Goal: Task Accomplishment & Management: Use online tool/utility

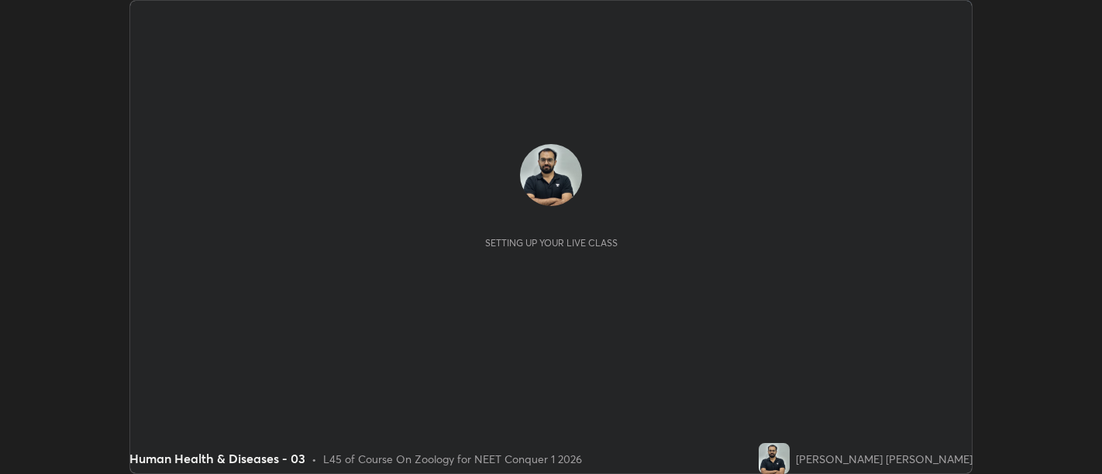
scroll to position [474, 1102]
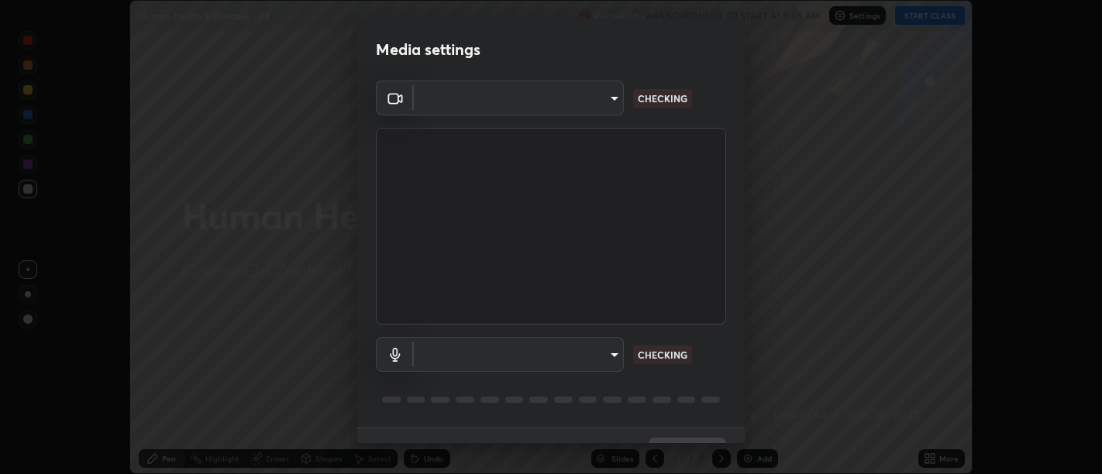
click at [612, 354] on body "Erase all Human Health & Diseases - 03 Recording WAS SCHEDULED TO START AT 8:05…" at bounding box center [551, 237] width 1102 height 474
type input "d9b519daceb8a772394af6ea8e45353be5bbf62d8cb1cf3345c472de64055974"
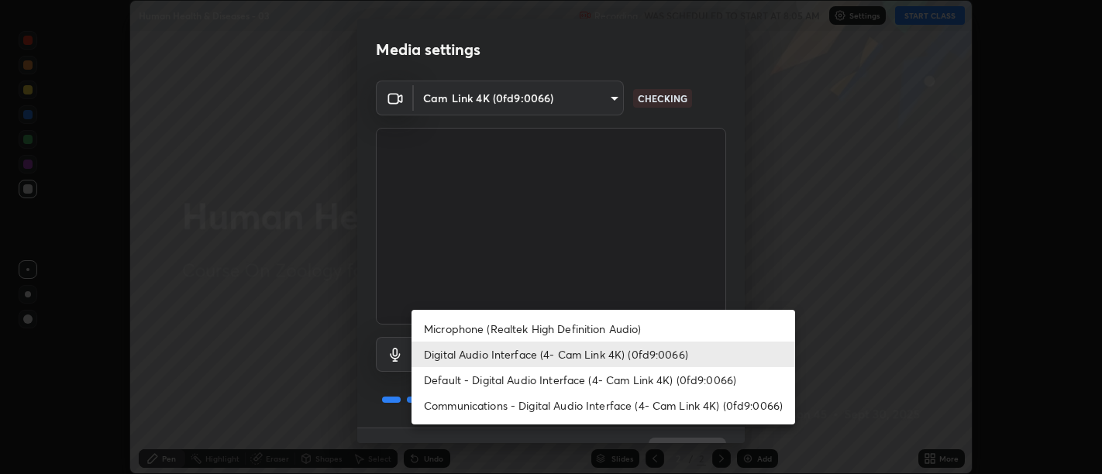
click at [616, 377] on li "Default - Digital Audio Interface (4- Cam Link 4K) (0fd9:0066)" at bounding box center [604, 380] width 384 height 26
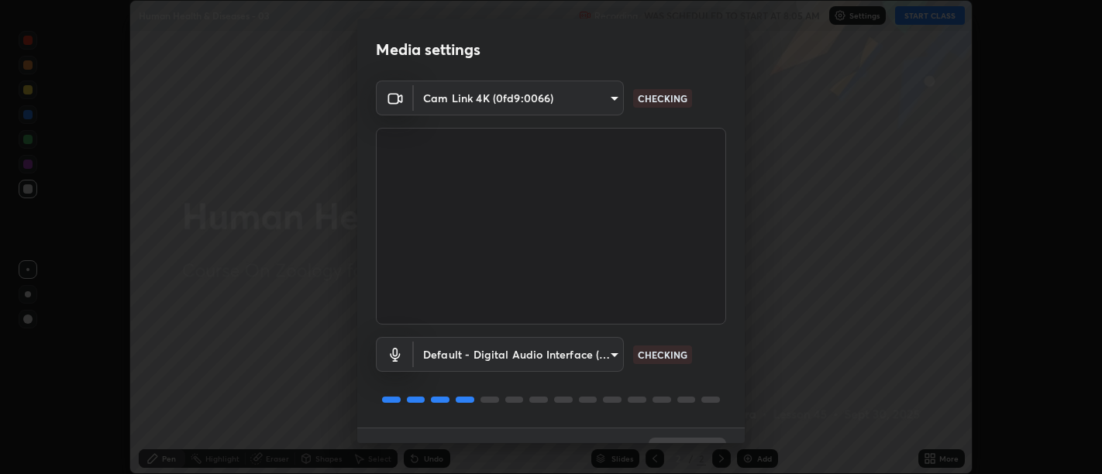
type input "default"
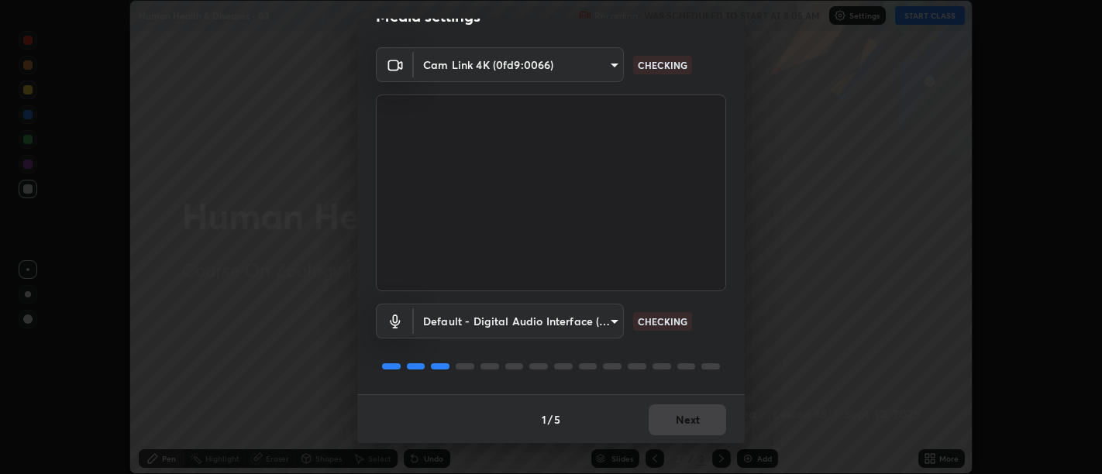
click at [686, 419] on div "1 / 5 Next" at bounding box center [551, 420] width 388 height 50
click at [683, 417] on div "1 / 5 Next" at bounding box center [551, 420] width 388 height 50
click at [677, 410] on div "1 / 5 Next" at bounding box center [551, 420] width 388 height 50
click at [672, 409] on div "1 / 5 Next" at bounding box center [551, 420] width 388 height 50
click at [670, 409] on div "1 / 5 Next" at bounding box center [551, 420] width 388 height 50
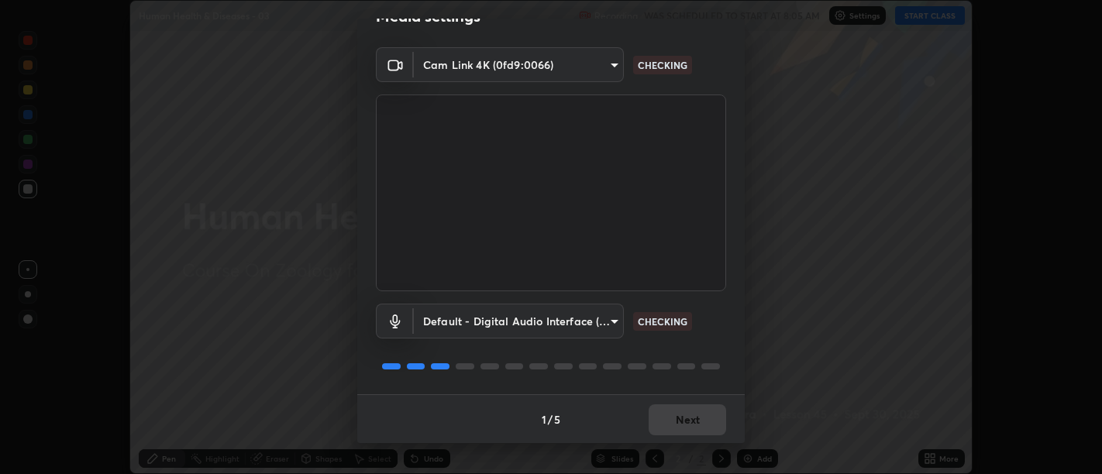
click at [675, 409] on div "1 / 5 Next" at bounding box center [551, 420] width 388 height 50
click at [681, 408] on div "1 / 5 Next" at bounding box center [551, 420] width 388 height 50
click at [687, 406] on div "1 / 5 Next" at bounding box center [551, 420] width 388 height 50
click at [693, 405] on div "1 / 5 Next" at bounding box center [551, 420] width 388 height 50
click at [696, 406] on div "1 / 5 Next" at bounding box center [551, 420] width 388 height 50
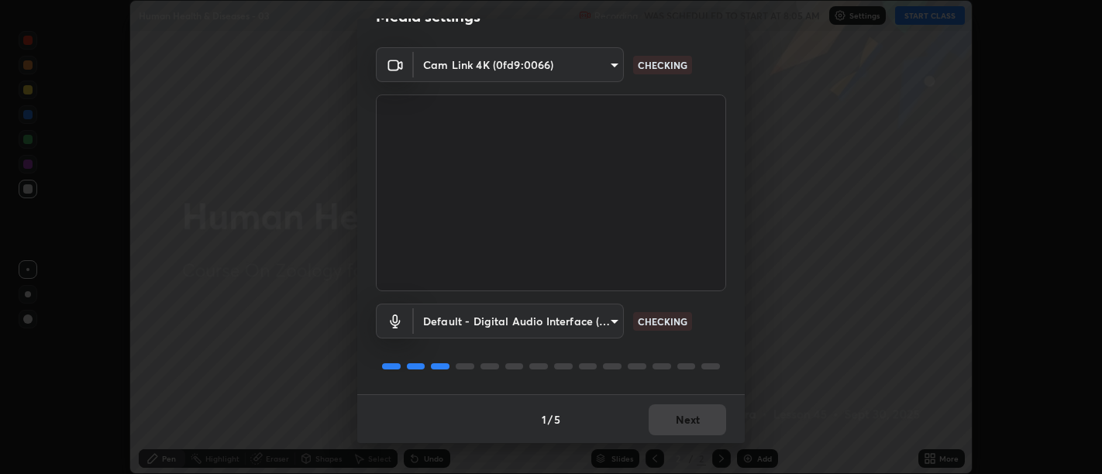
click at [698, 408] on div "1 / 5 Next" at bounding box center [551, 420] width 388 height 50
click at [698, 409] on div "1 / 5 Next" at bounding box center [551, 420] width 388 height 50
click at [696, 410] on div "1 / 5 Next" at bounding box center [551, 420] width 388 height 50
click at [695, 411] on div "1 / 5 Next" at bounding box center [551, 420] width 388 height 50
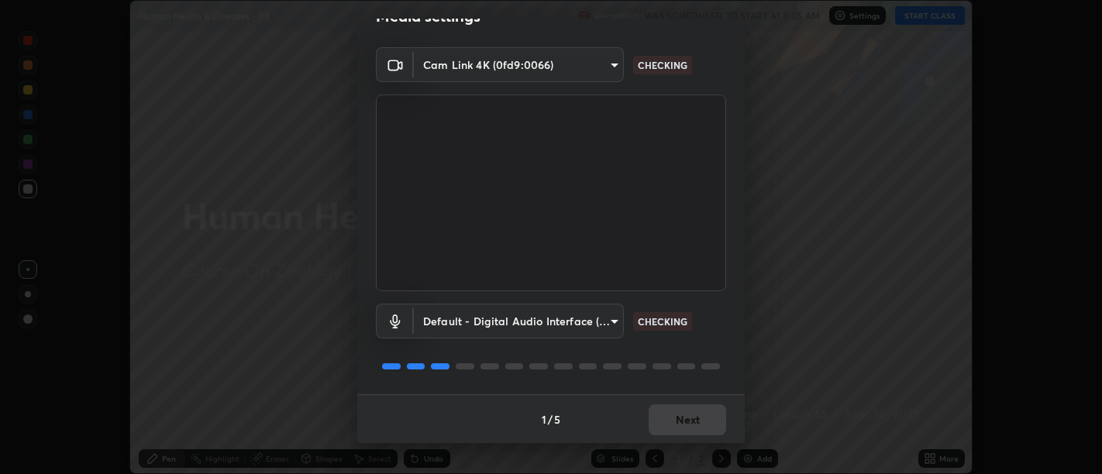
click at [694, 412] on div "1 / 5 Next" at bounding box center [551, 420] width 388 height 50
click at [695, 412] on div "1 / 5 Next" at bounding box center [551, 420] width 388 height 50
click at [698, 409] on div "1 / 5 Next" at bounding box center [551, 420] width 388 height 50
click at [701, 409] on div "1 / 5 Next" at bounding box center [551, 420] width 388 height 50
click at [703, 411] on div "1 / 5 Next" at bounding box center [551, 420] width 388 height 50
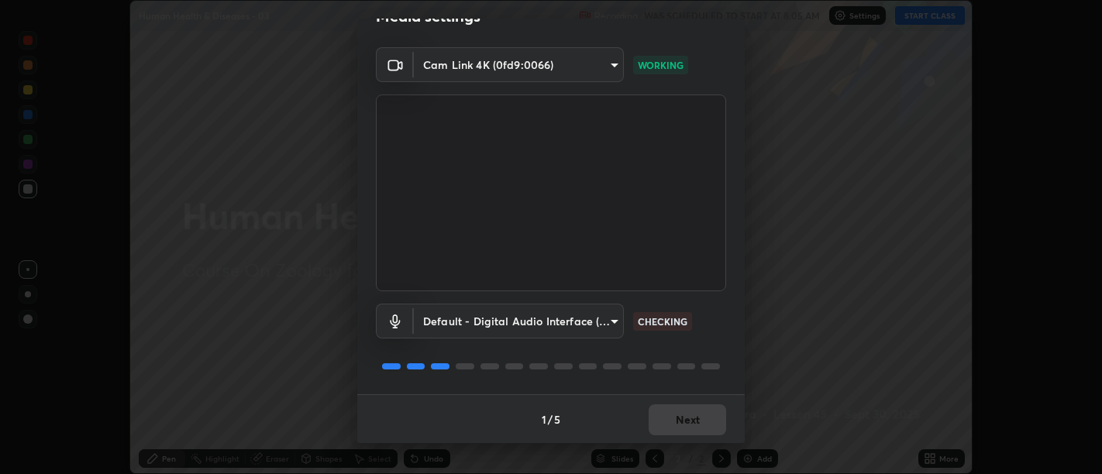
click at [704, 413] on div "1 / 5 Next" at bounding box center [551, 420] width 388 height 50
click at [706, 414] on div "1 / 5 Next" at bounding box center [551, 420] width 388 height 50
click at [705, 413] on div "1 / 5 Next" at bounding box center [551, 420] width 388 height 50
click at [703, 414] on div "1 / 5 Next" at bounding box center [551, 420] width 388 height 50
click at [702, 415] on div "1 / 5 Next" at bounding box center [551, 420] width 388 height 50
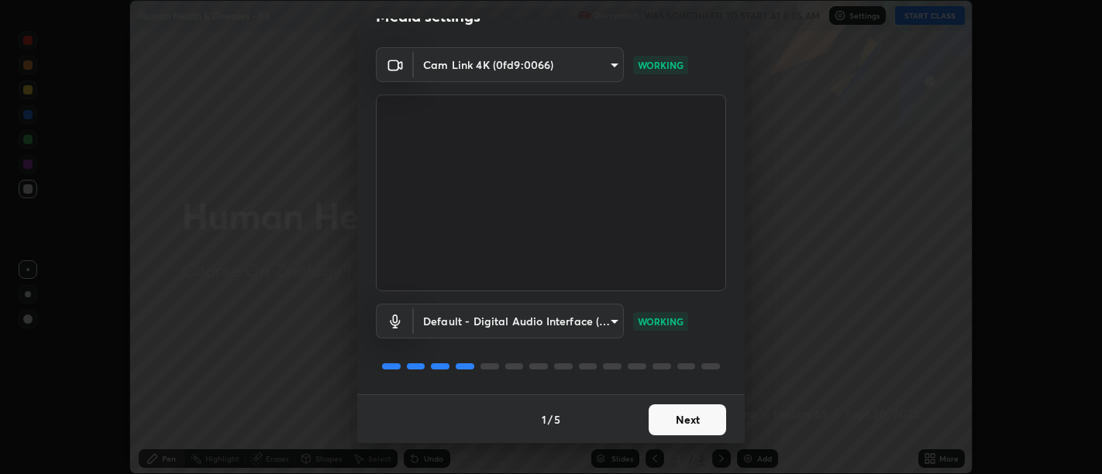
click at [699, 418] on button "Next" at bounding box center [688, 420] width 78 height 31
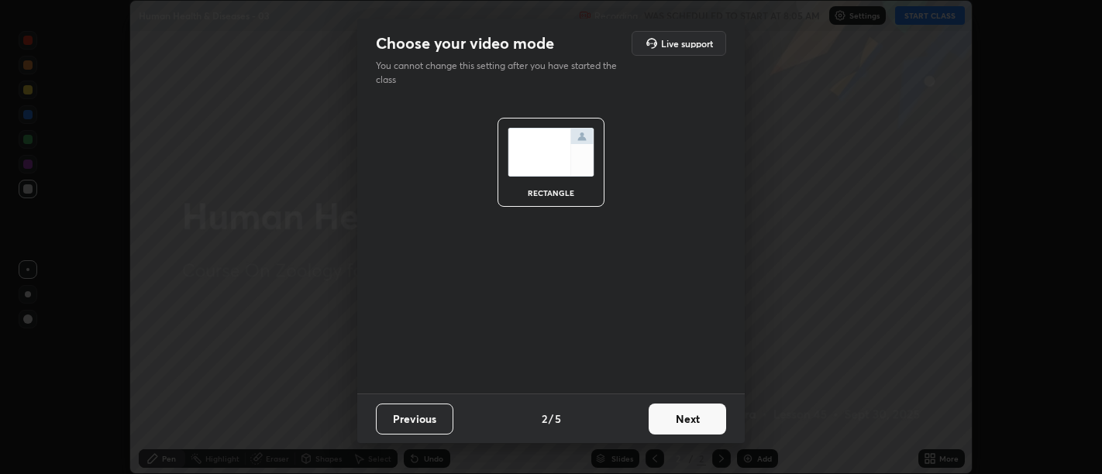
scroll to position [0, 0]
click at [702, 417] on button "Next" at bounding box center [688, 419] width 78 height 31
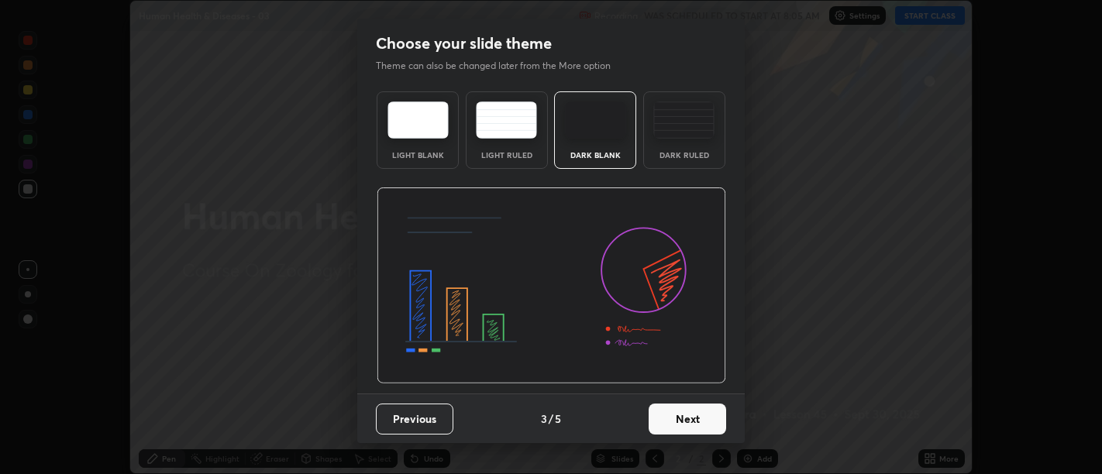
click at [703, 417] on button "Next" at bounding box center [688, 419] width 78 height 31
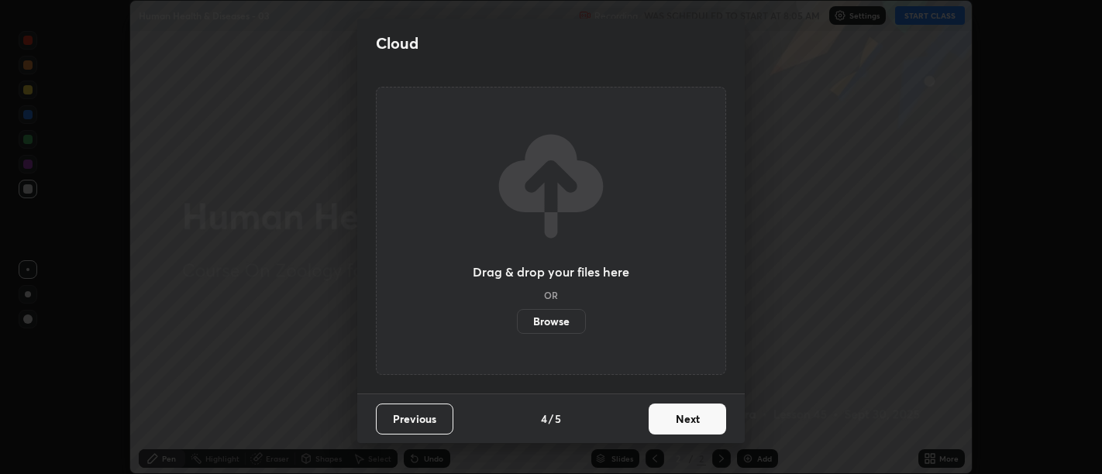
click at [704, 417] on button "Next" at bounding box center [688, 419] width 78 height 31
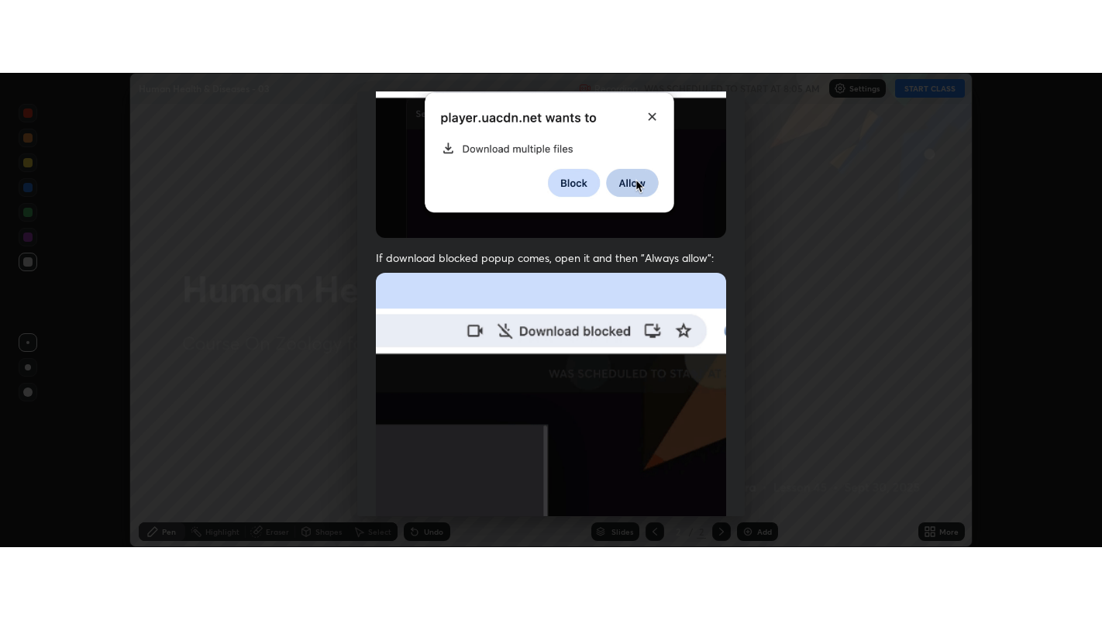
scroll to position [350, 0]
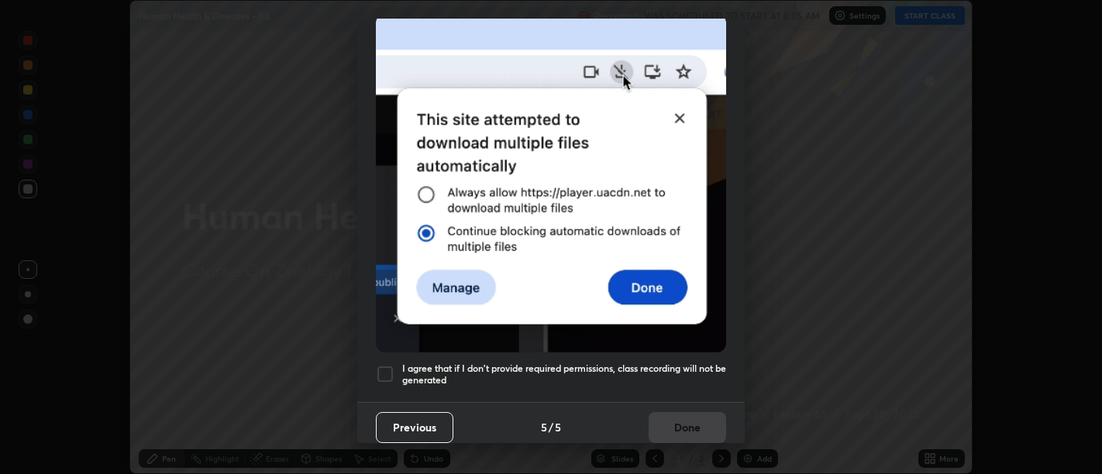
click at [650, 277] on img at bounding box center [551, 183] width 350 height 339
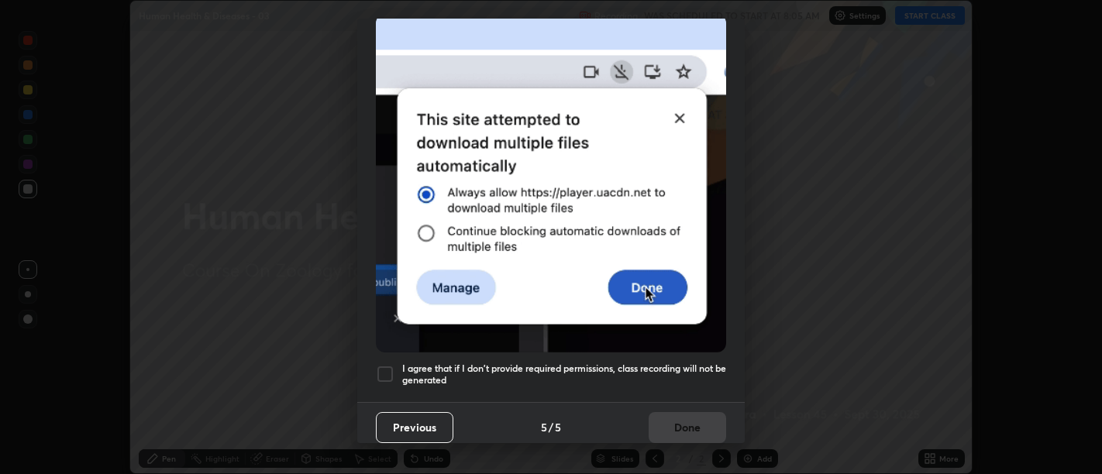
click at [636, 363] on h5 "I agree that if I don't provide required permissions, class recording will not …" at bounding box center [564, 375] width 324 height 24
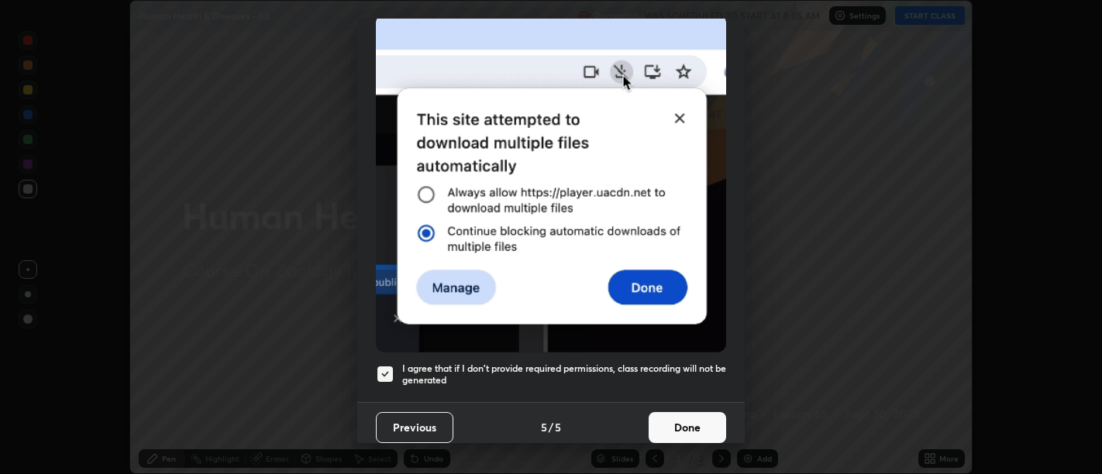
click at [658, 363] on h5 "I agree that if I don't provide required permissions, class recording will not …" at bounding box center [564, 375] width 324 height 24
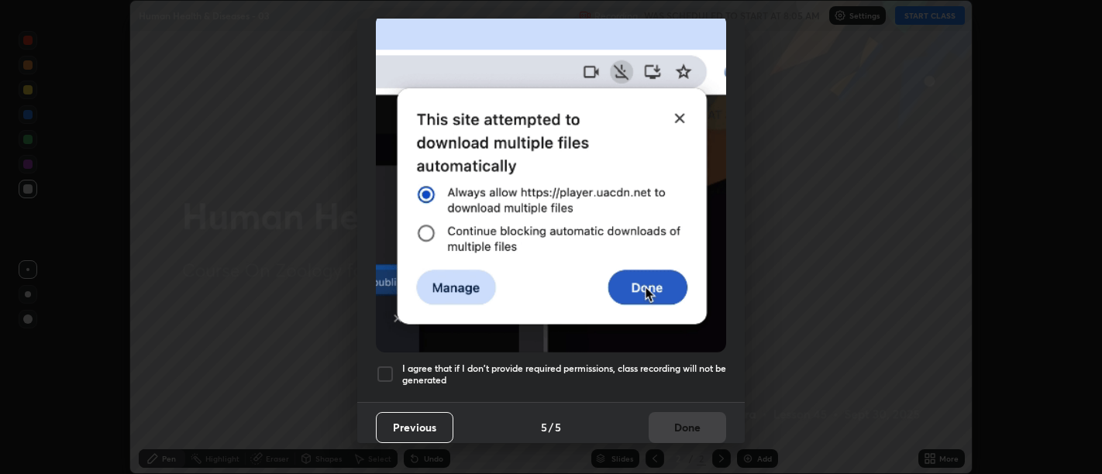
click at [661, 363] on h5 "I agree that if I don't provide required permissions, class recording will not …" at bounding box center [564, 375] width 324 height 24
click at [674, 418] on button "Done" at bounding box center [688, 427] width 78 height 31
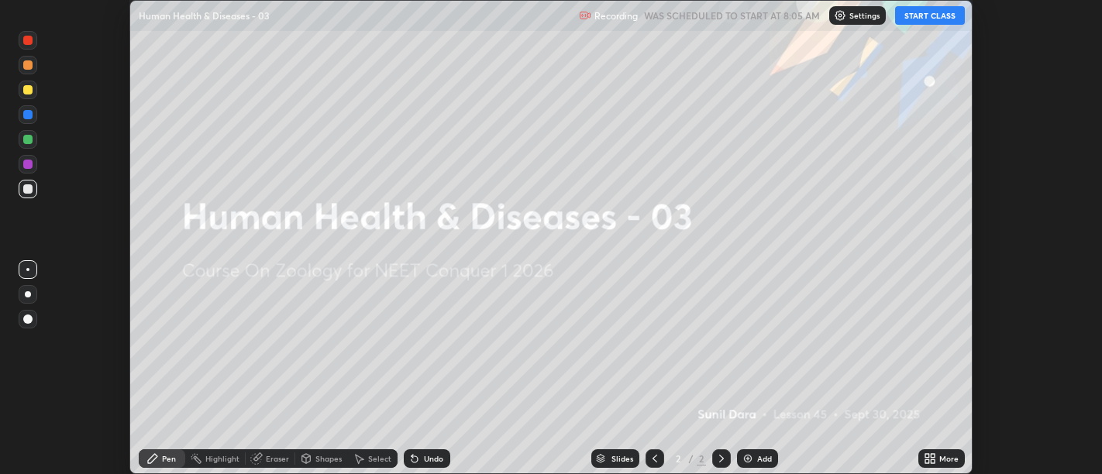
click at [926, 456] on icon at bounding box center [928, 456] width 4 height 4
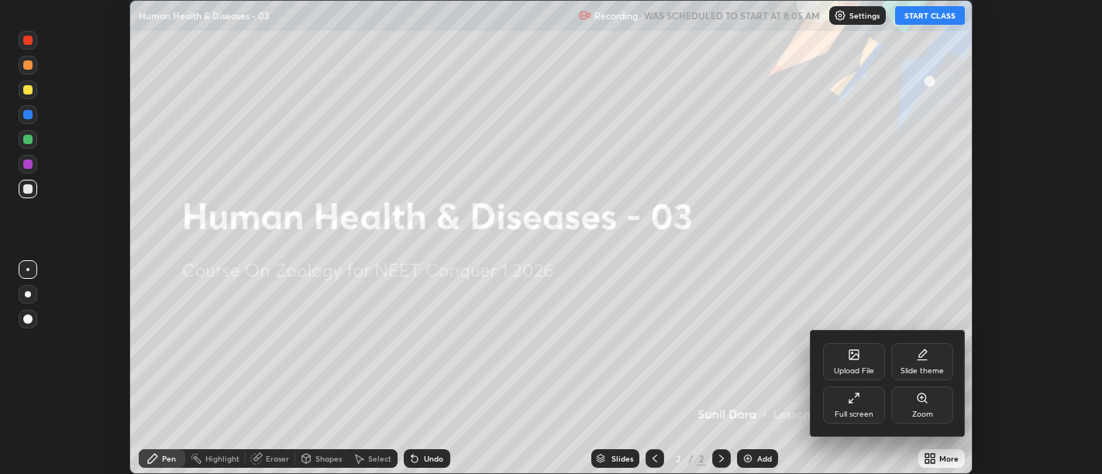
click at [839, 404] on div "Full screen" at bounding box center [854, 405] width 62 height 37
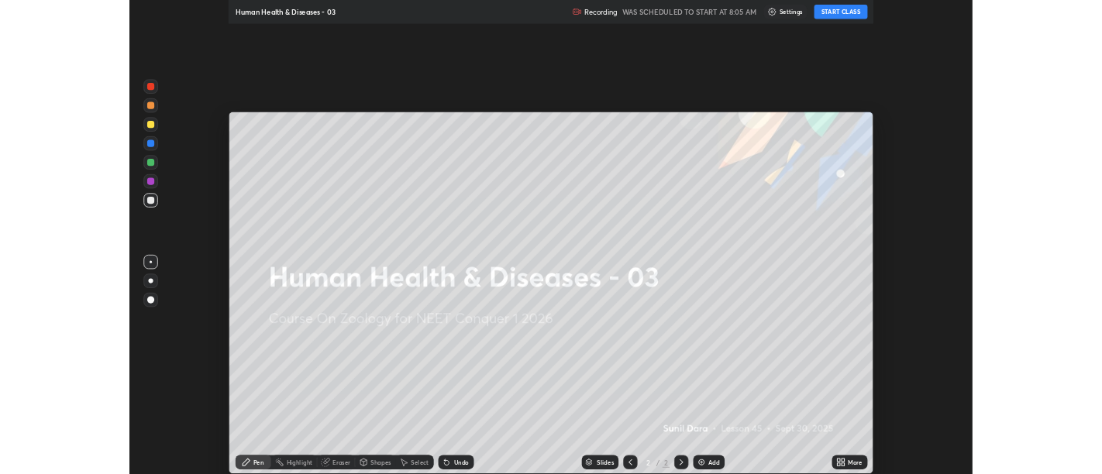
scroll to position [620, 1102]
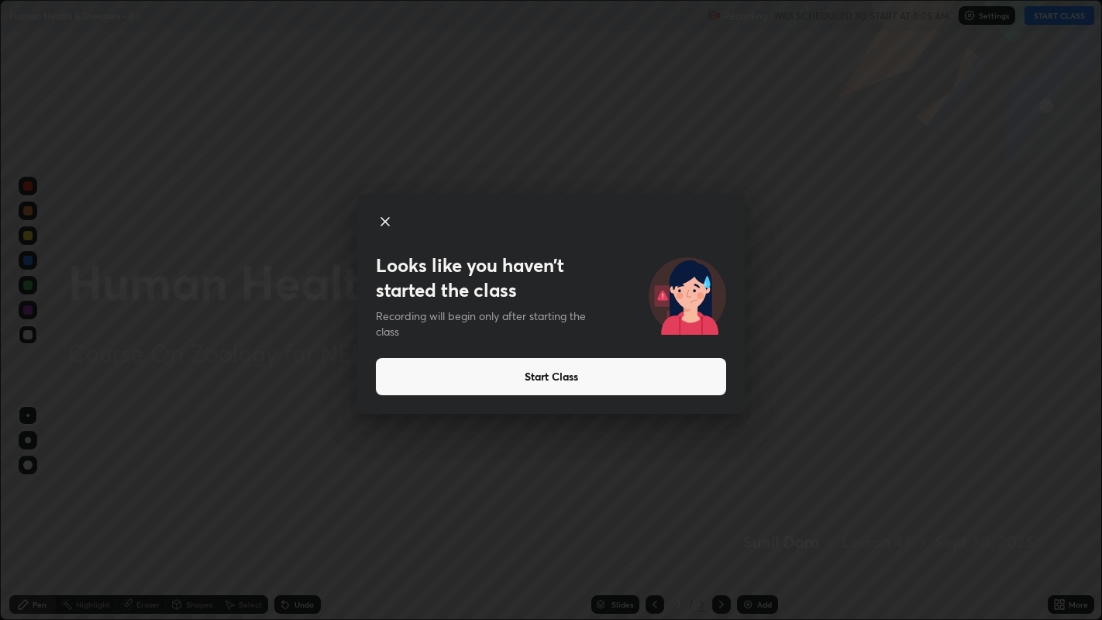
click at [705, 374] on button "Start Class" at bounding box center [551, 376] width 350 height 37
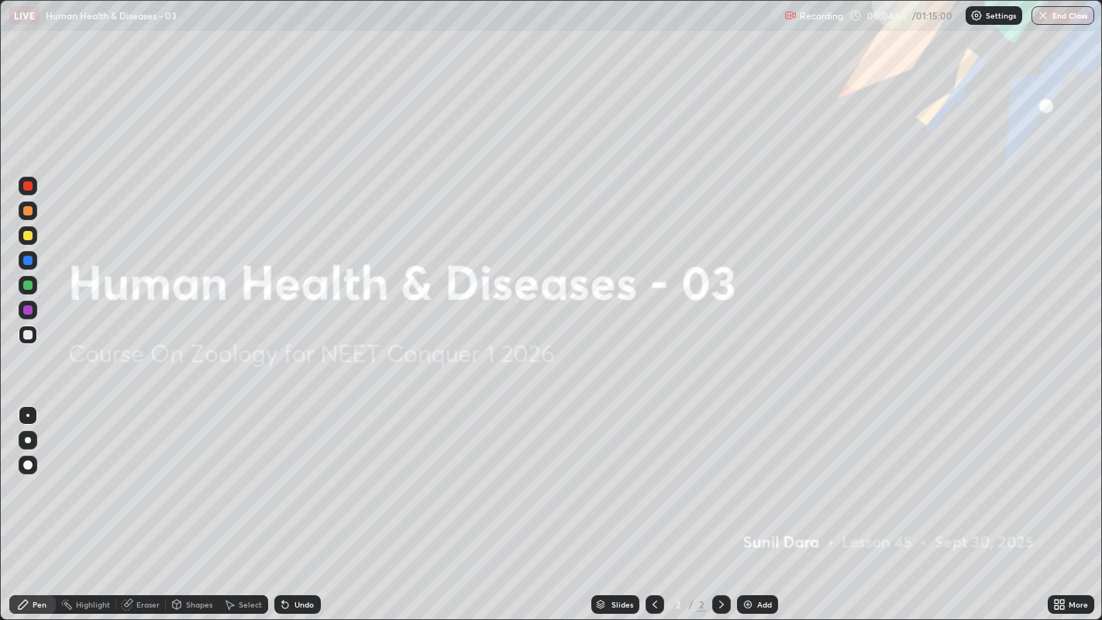
click at [746, 474] on img at bounding box center [748, 604] width 12 height 12
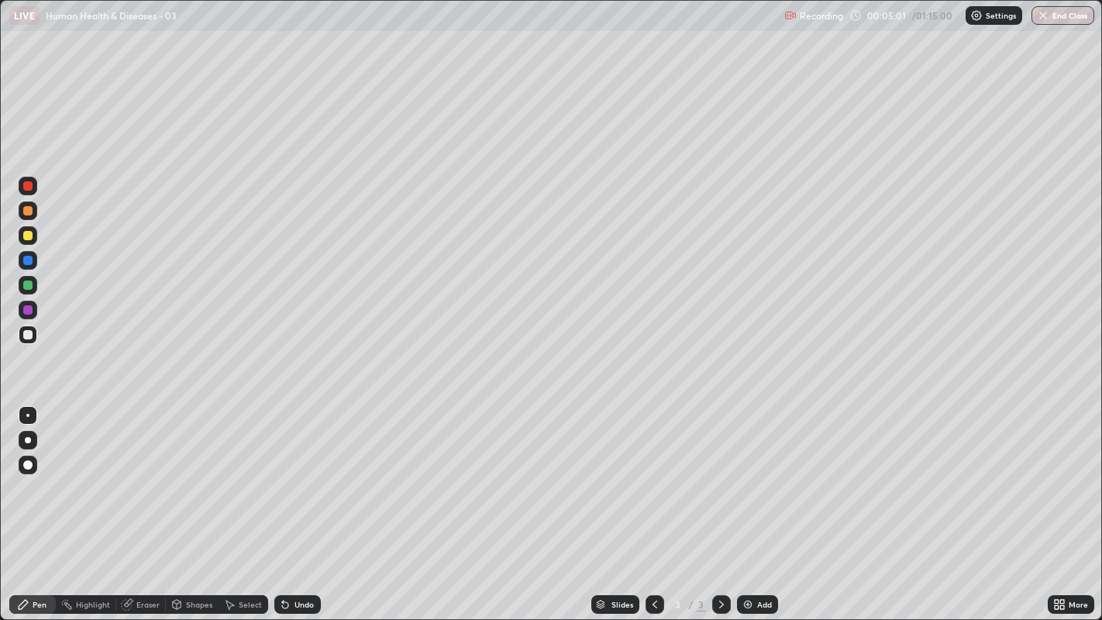
click at [26, 441] on div at bounding box center [28, 440] width 6 height 6
click at [27, 440] on div at bounding box center [28, 440] width 6 height 6
click at [29, 440] on div at bounding box center [28, 440] width 6 height 6
click at [27, 187] on div at bounding box center [27, 185] width 9 height 9
click at [27, 339] on div at bounding box center [27, 334] width 9 height 9
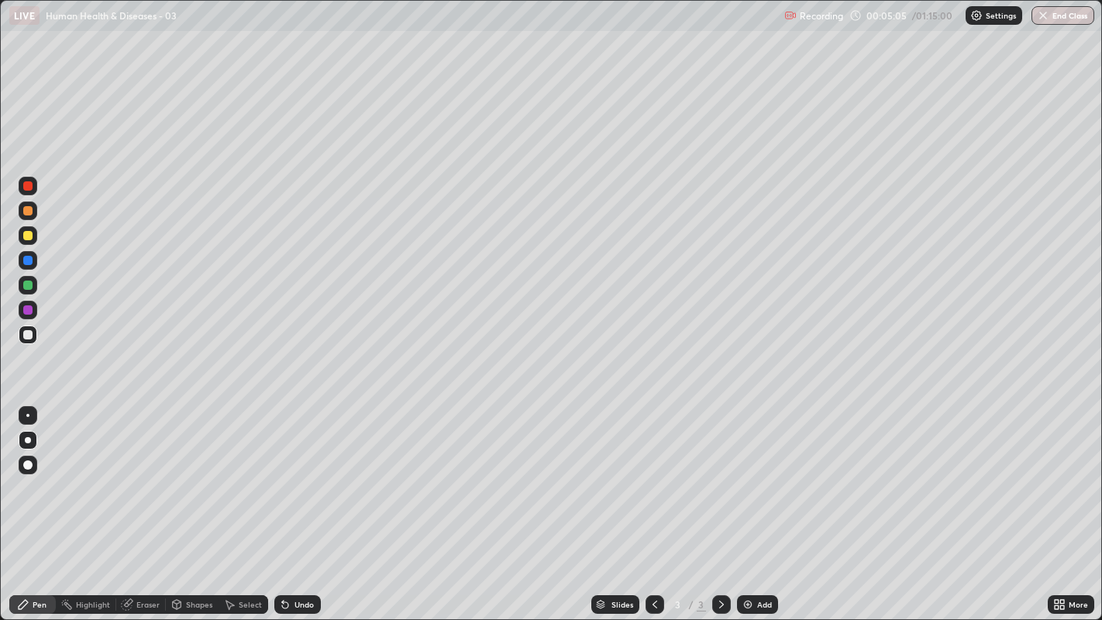
click at [28, 288] on div at bounding box center [27, 285] width 9 height 9
click at [26, 261] on div at bounding box center [27, 260] width 9 height 9
click at [310, 474] on div "Undo" at bounding box center [304, 605] width 19 height 8
click at [26, 312] on div at bounding box center [27, 309] width 9 height 9
click at [30, 236] on div at bounding box center [27, 235] width 9 height 9
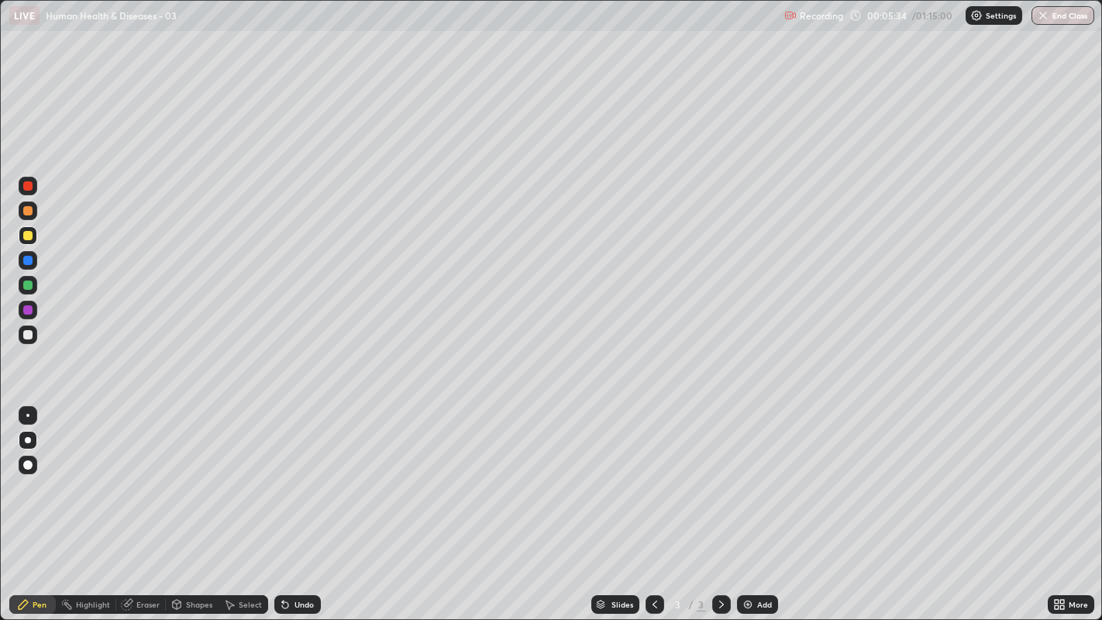
click at [27, 336] on div at bounding box center [27, 334] width 9 height 9
click at [28, 332] on div at bounding box center [27, 334] width 9 height 9
click at [26, 333] on div at bounding box center [27, 334] width 9 height 9
click at [23, 335] on div at bounding box center [27, 334] width 9 height 9
click at [298, 474] on div "Undo" at bounding box center [304, 605] width 19 height 8
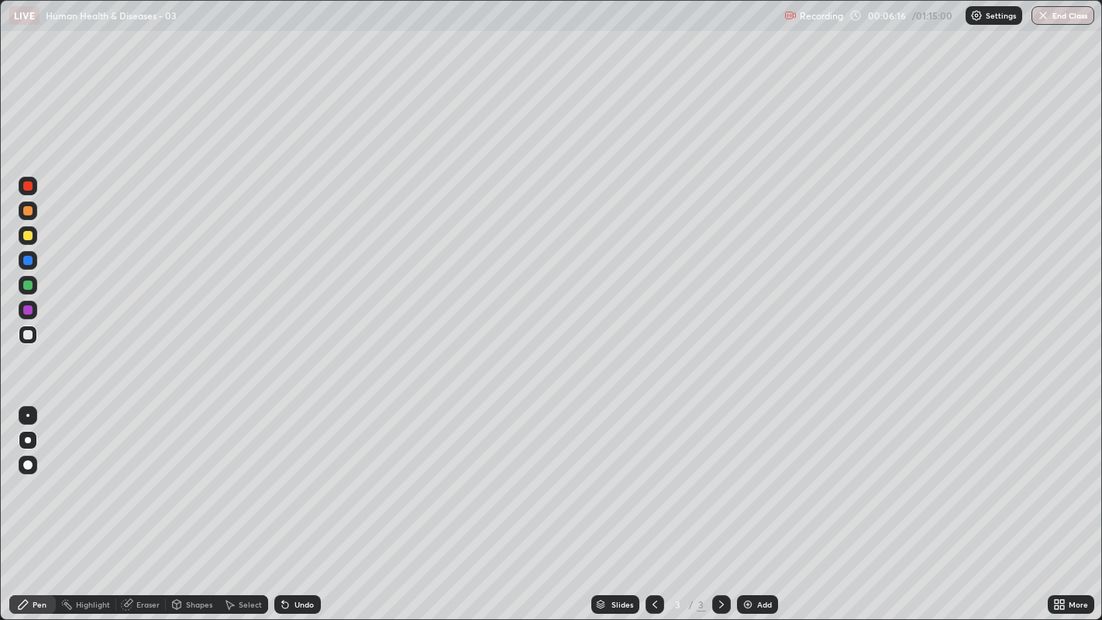
click at [30, 334] on div at bounding box center [27, 334] width 9 height 9
click at [26, 334] on div at bounding box center [27, 334] width 9 height 9
click at [27, 260] on div at bounding box center [27, 260] width 9 height 9
click at [28, 286] on div at bounding box center [27, 285] width 9 height 9
click at [27, 335] on div at bounding box center [27, 334] width 9 height 9
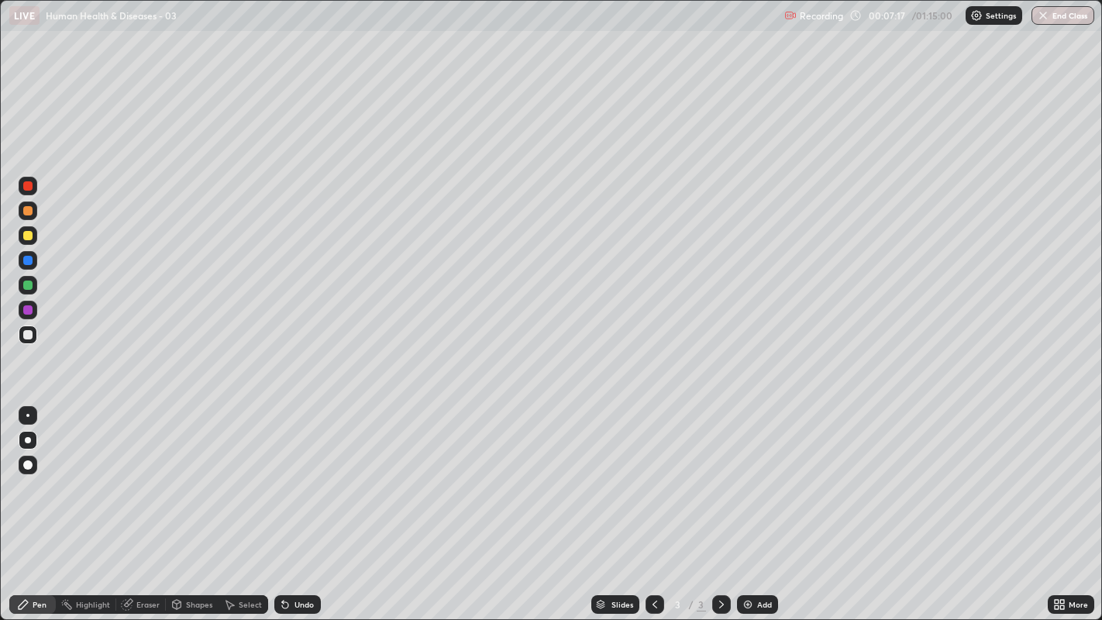
click at [29, 334] on div at bounding box center [27, 334] width 9 height 9
click at [26, 334] on div at bounding box center [27, 334] width 9 height 9
click at [29, 334] on div at bounding box center [27, 334] width 9 height 9
click at [189, 474] on div "Shapes" at bounding box center [192, 604] width 53 height 31
click at [37, 474] on div "Pen" at bounding box center [40, 605] width 14 height 8
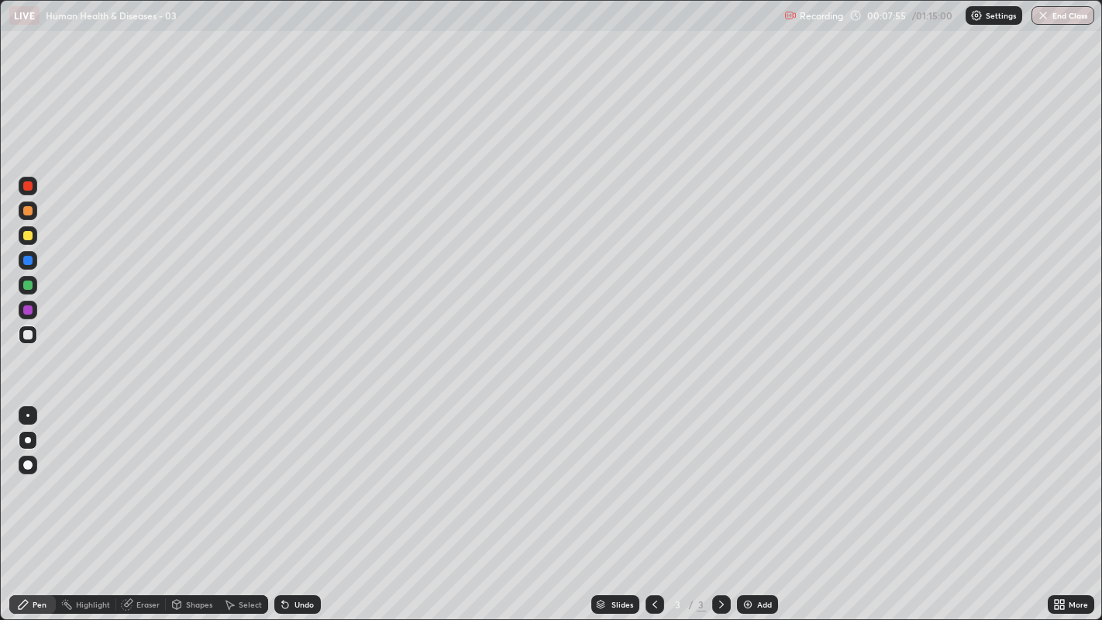
click at [296, 474] on div "Undo" at bounding box center [297, 604] width 47 height 19
click at [27, 335] on div at bounding box center [27, 334] width 9 height 9
click at [26, 334] on div at bounding box center [27, 334] width 9 height 9
click at [26, 287] on div at bounding box center [27, 285] width 9 height 9
click at [29, 337] on div at bounding box center [27, 334] width 9 height 9
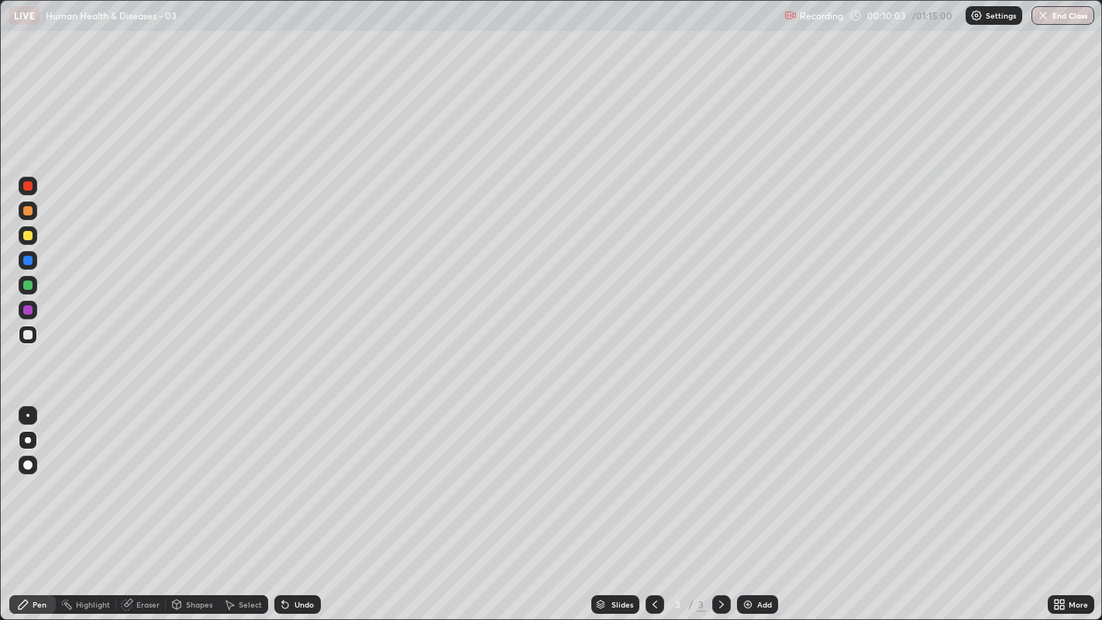
click at [306, 474] on div "Undo" at bounding box center [304, 605] width 19 height 8
click at [826, 474] on div "Slides 3 / 3 Add" at bounding box center [684, 604] width 727 height 31
click at [946, 474] on div "Slides 3 / 3 Add" at bounding box center [684, 604] width 727 height 31
click at [967, 474] on div "Slides 3 / 3 Add" at bounding box center [684, 604] width 727 height 31
click at [29, 215] on div at bounding box center [27, 210] width 9 height 9
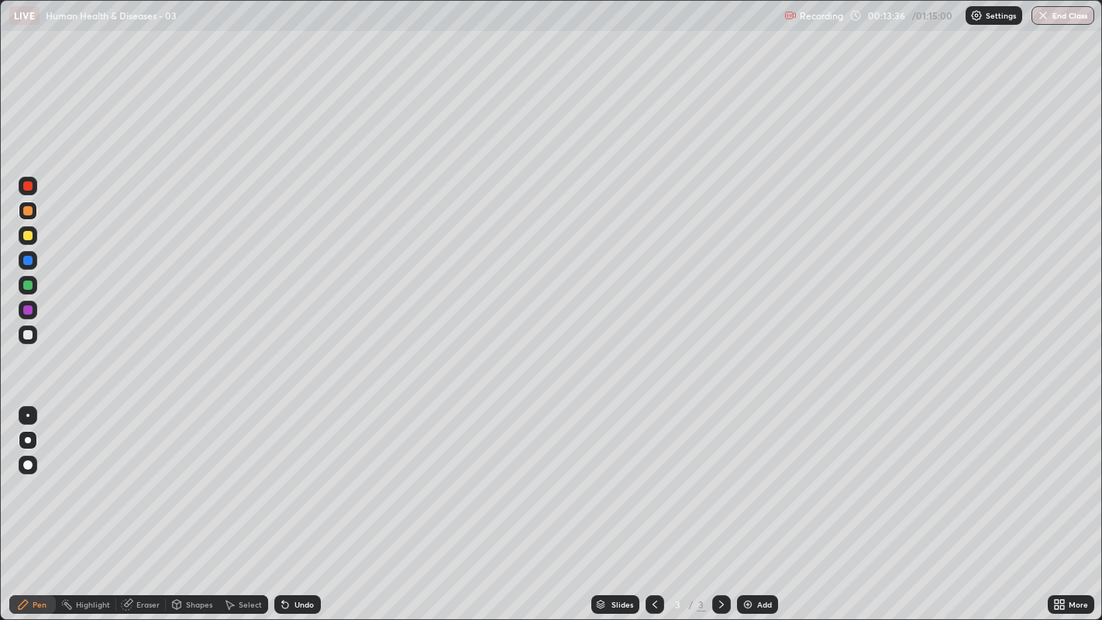
click at [24, 336] on div at bounding box center [27, 334] width 9 height 9
click at [25, 341] on div at bounding box center [28, 335] width 19 height 19
click at [36, 340] on div at bounding box center [28, 335] width 19 height 19
click at [720, 474] on icon at bounding box center [721, 605] width 5 height 8
click at [750, 474] on img at bounding box center [748, 604] width 12 height 12
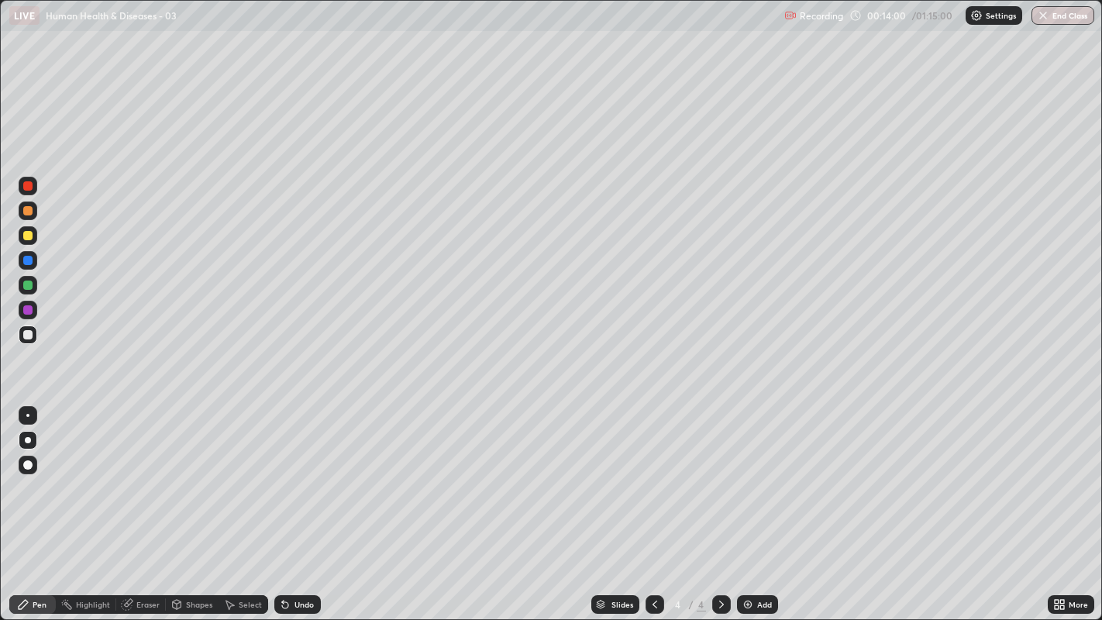
click at [27, 186] on div at bounding box center [27, 185] width 9 height 9
click at [305, 474] on div "Undo" at bounding box center [304, 605] width 19 height 8
click at [27, 333] on div at bounding box center [27, 334] width 9 height 9
click at [27, 336] on div at bounding box center [27, 334] width 9 height 9
click at [27, 440] on div at bounding box center [28, 440] width 6 height 6
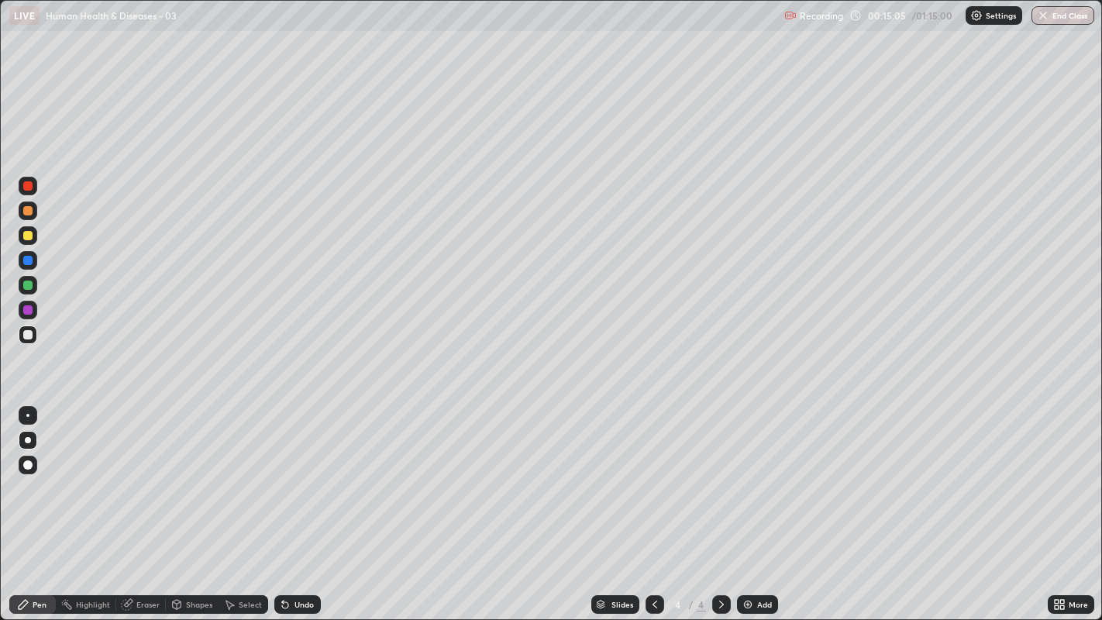
click at [27, 440] on div at bounding box center [28, 440] width 6 height 6
click at [297, 474] on div "Undo" at bounding box center [297, 604] width 47 height 19
click at [290, 474] on div "Undo" at bounding box center [297, 604] width 47 height 19
click at [283, 474] on icon at bounding box center [285, 605] width 6 height 6
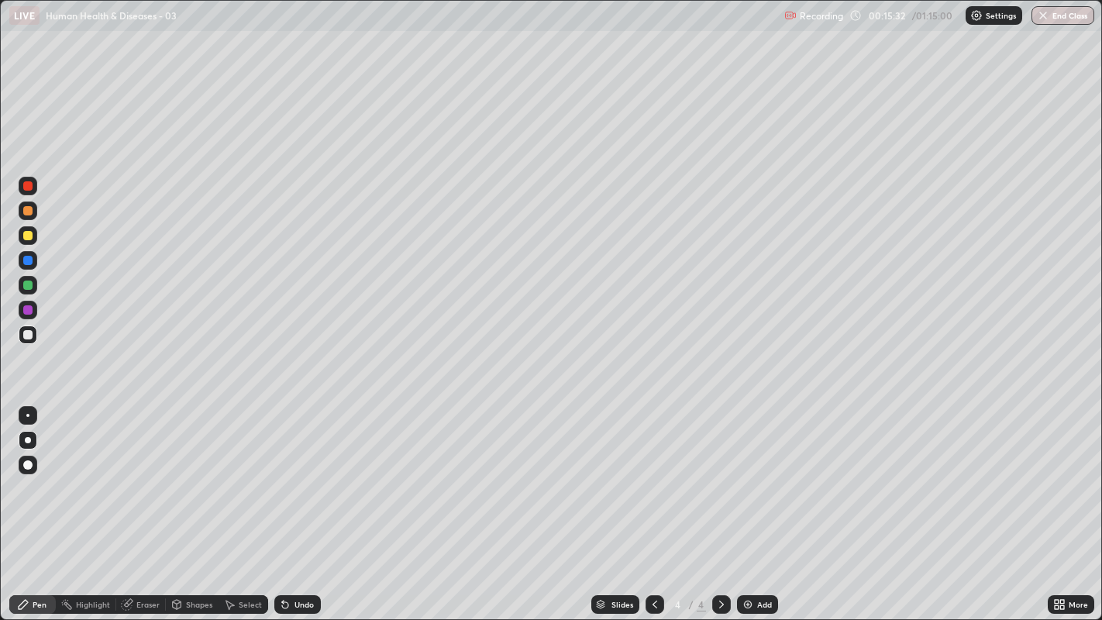
click at [292, 474] on div "Undo" at bounding box center [297, 604] width 47 height 19
click at [298, 474] on div "Undo" at bounding box center [304, 605] width 19 height 8
click at [329, 474] on div "Slides 4 / 4 Add" at bounding box center [684, 604] width 727 height 31
click at [328, 474] on div "Slides 4 / 4 Add" at bounding box center [684, 604] width 727 height 31
click at [302, 474] on div "Undo" at bounding box center [304, 605] width 19 height 8
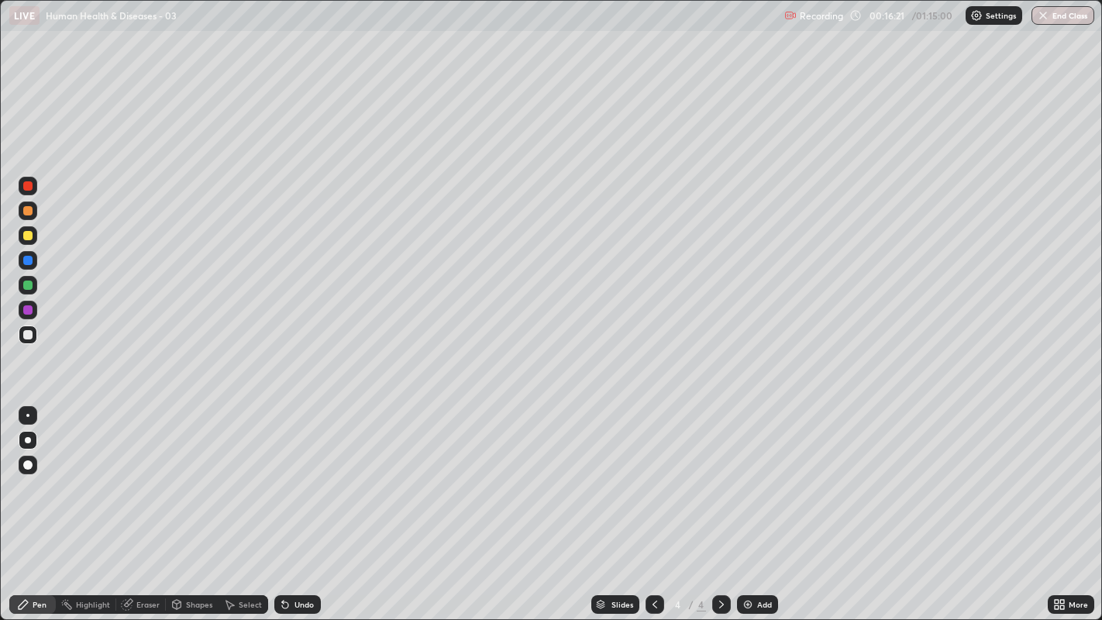
click at [28, 336] on div at bounding box center [27, 334] width 9 height 9
click at [29, 339] on div at bounding box center [27, 334] width 9 height 9
click at [34, 343] on div at bounding box center [28, 334] width 19 height 25
click at [30, 335] on div at bounding box center [27, 334] width 9 height 9
click at [31, 233] on div at bounding box center [27, 235] width 9 height 9
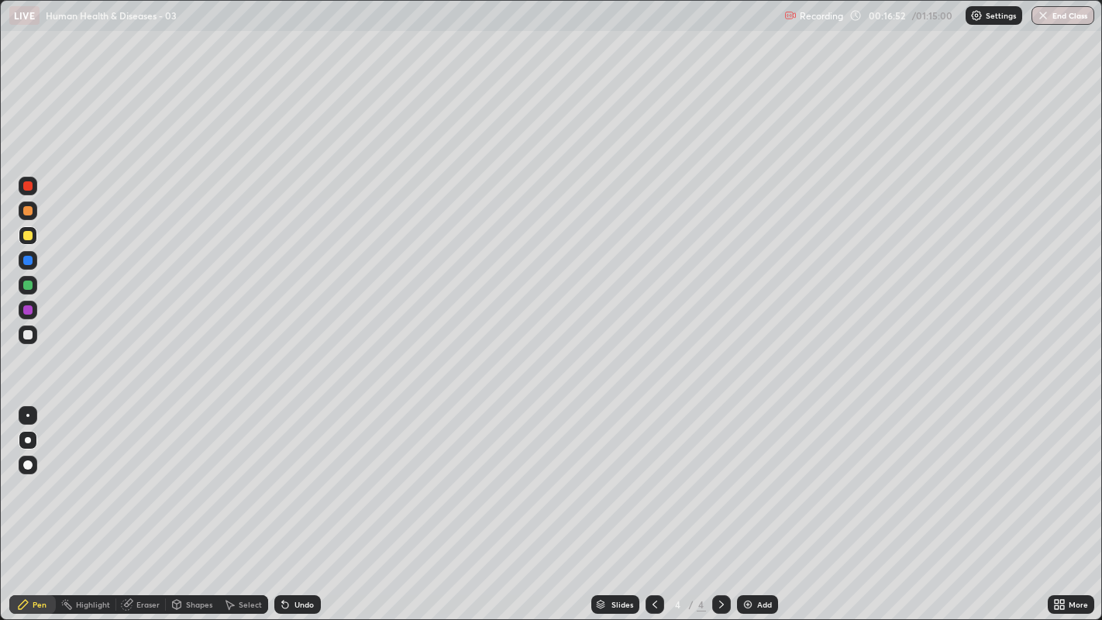
click at [27, 336] on div at bounding box center [27, 334] width 9 height 9
click at [23, 333] on div at bounding box center [27, 334] width 9 height 9
click at [26, 334] on div at bounding box center [27, 334] width 9 height 9
click at [28, 336] on div at bounding box center [27, 334] width 9 height 9
click at [29, 336] on div at bounding box center [27, 334] width 9 height 9
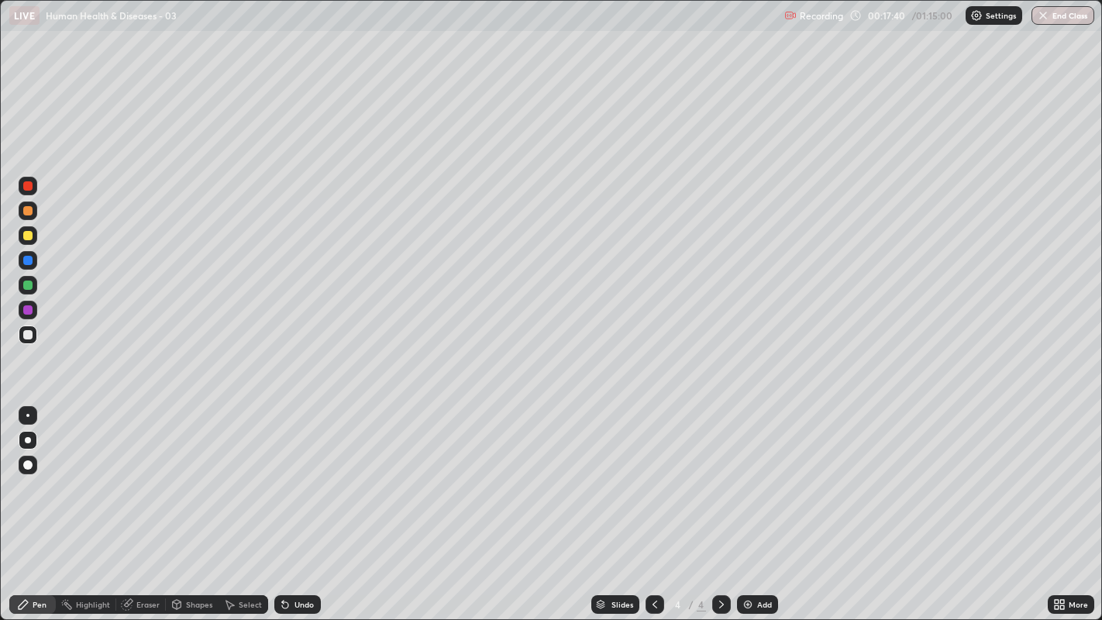
click at [30, 335] on div at bounding box center [27, 334] width 9 height 9
click at [295, 474] on div "Undo" at bounding box center [304, 605] width 19 height 8
click at [44, 474] on div "Pen" at bounding box center [40, 605] width 14 height 8
click at [27, 212] on div at bounding box center [27, 210] width 9 height 9
click at [26, 343] on div at bounding box center [28, 335] width 19 height 19
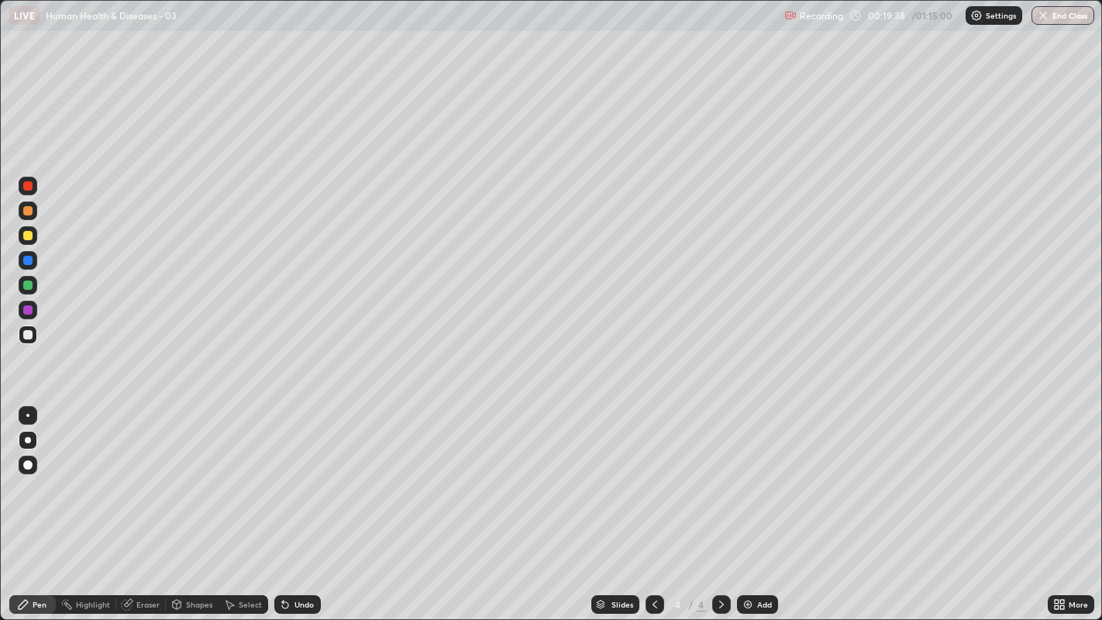
click at [416, 474] on div "Slides 4 / 4 Add" at bounding box center [684, 604] width 727 height 31
click at [24, 333] on div at bounding box center [27, 334] width 9 height 9
click at [26, 337] on div at bounding box center [27, 334] width 9 height 9
click at [27, 336] on div at bounding box center [27, 334] width 9 height 9
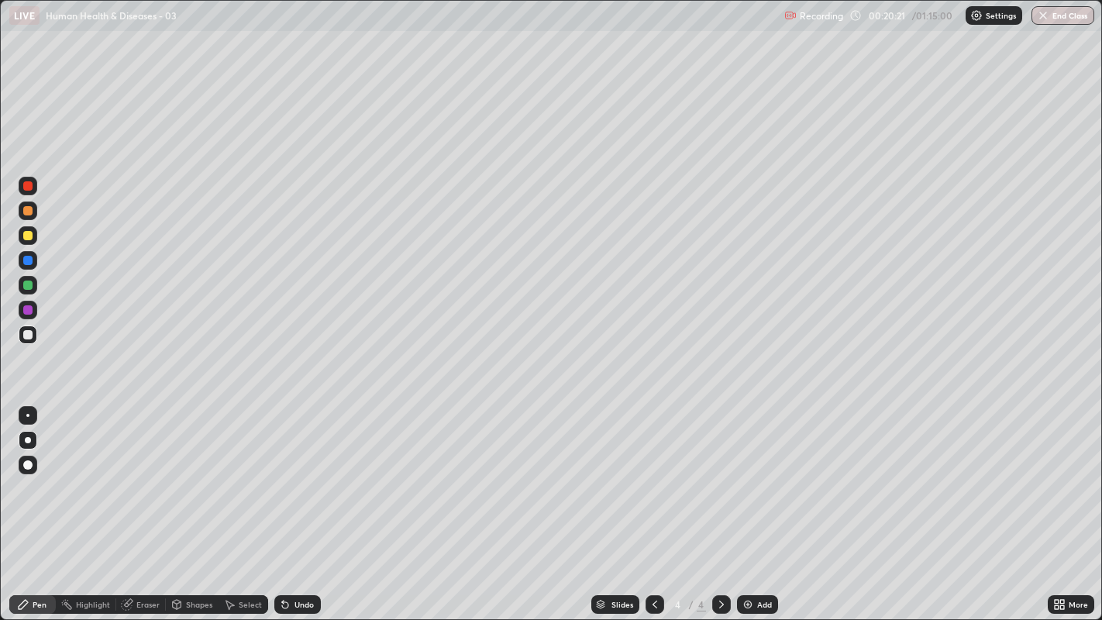
click at [717, 474] on icon at bounding box center [721, 604] width 12 height 12
click at [29, 336] on div at bounding box center [27, 334] width 9 height 9
click at [757, 474] on div "Add" at bounding box center [764, 605] width 15 height 8
click at [32, 334] on div at bounding box center [27, 334] width 9 height 9
click at [29, 334] on div at bounding box center [27, 334] width 9 height 9
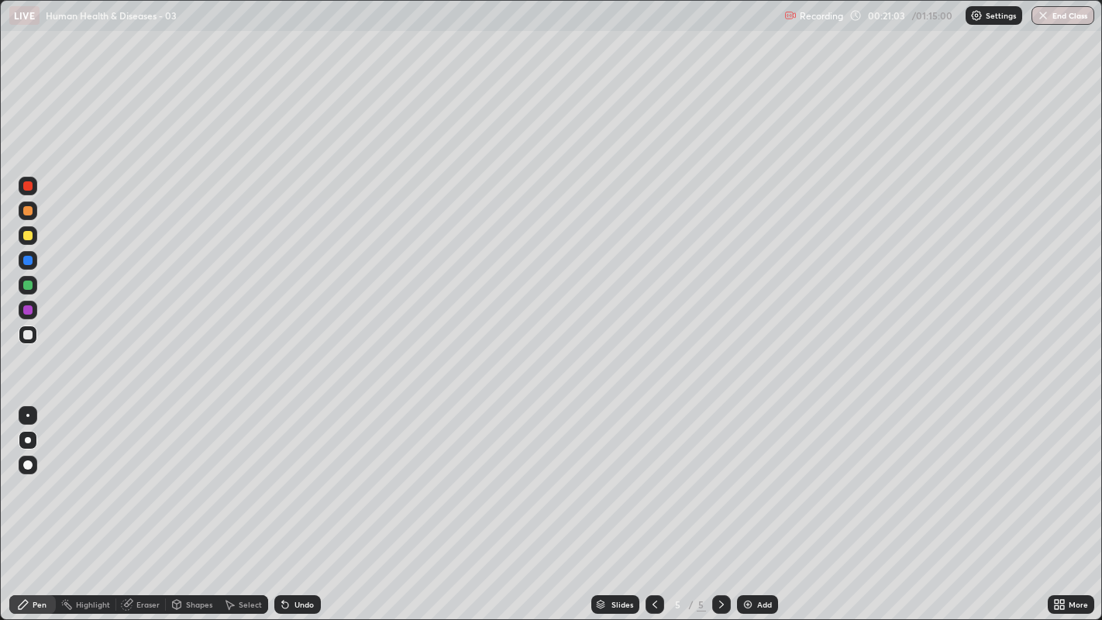
click at [311, 474] on div "Undo" at bounding box center [297, 604] width 47 height 19
click at [20, 335] on div at bounding box center [28, 335] width 19 height 19
click at [31, 336] on div at bounding box center [27, 334] width 9 height 9
click at [26, 334] on div at bounding box center [27, 334] width 9 height 9
click at [26, 333] on div at bounding box center [27, 334] width 9 height 9
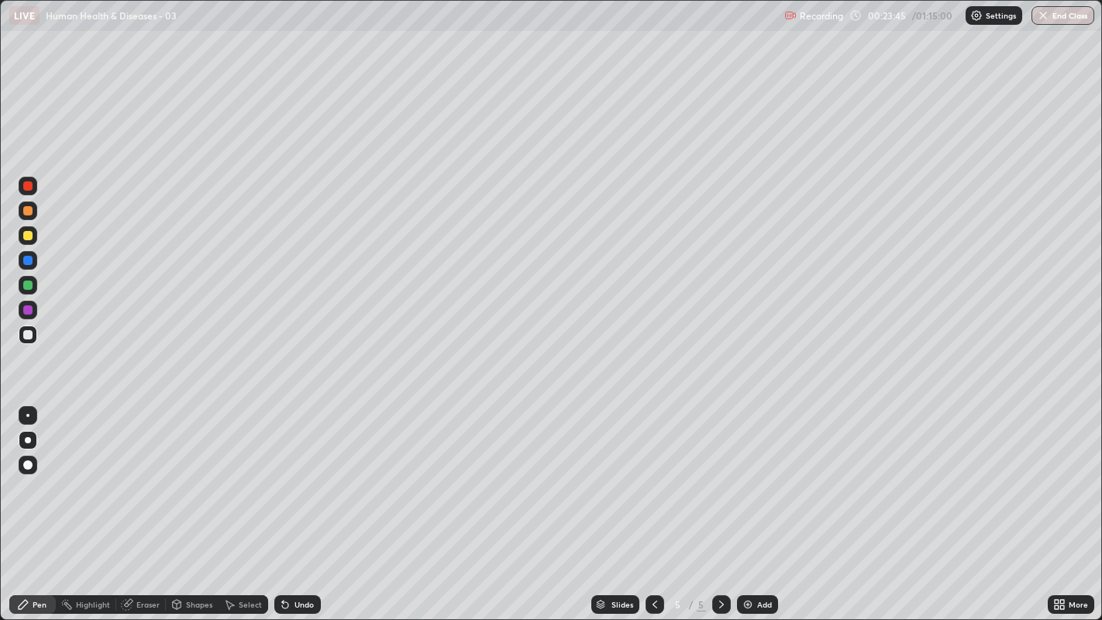
click at [27, 333] on div at bounding box center [27, 334] width 9 height 9
click at [31, 337] on div at bounding box center [27, 334] width 9 height 9
click at [23, 334] on div at bounding box center [27, 334] width 9 height 9
click at [31, 336] on div at bounding box center [27, 334] width 9 height 9
click at [26, 339] on div at bounding box center [27, 334] width 9 height 9
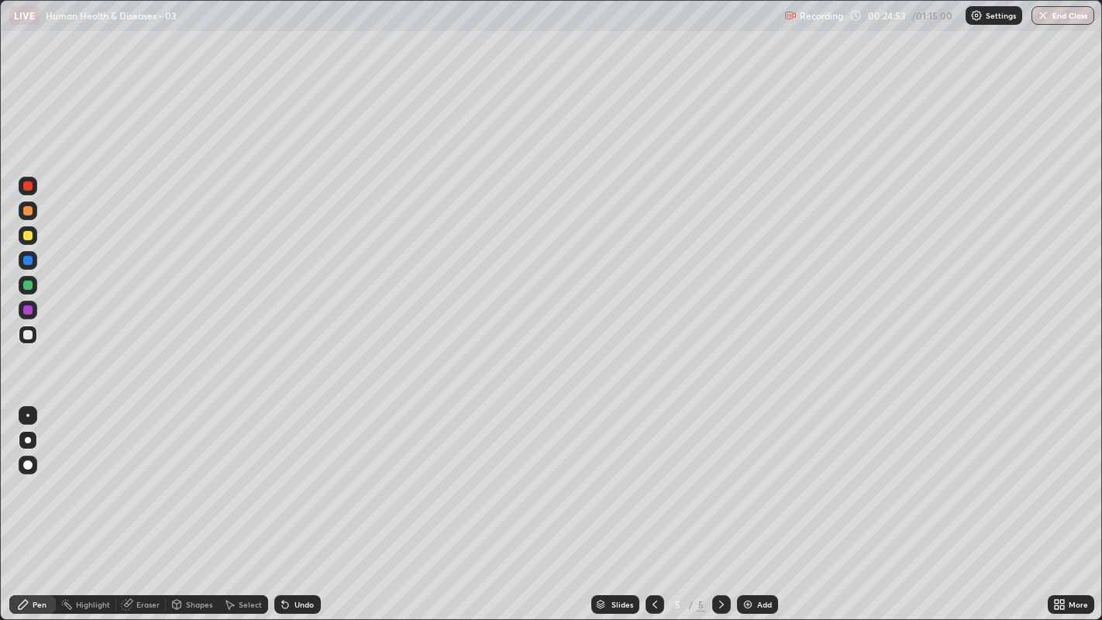
click at [653, 474] on icon at bounding box center [655, 604] width 12 height 12
click at [719, 474] on icon at bounding box center [721, 604] width 12 height 12
click at [26, 212] on div at bounding box center [27, 210] width 9 height 9
click at [26, 336] on div at bounding box center [27, 334] width 9 height 9
click at [26, 334] on div at bounding box center [27, 334] width 9 height 9
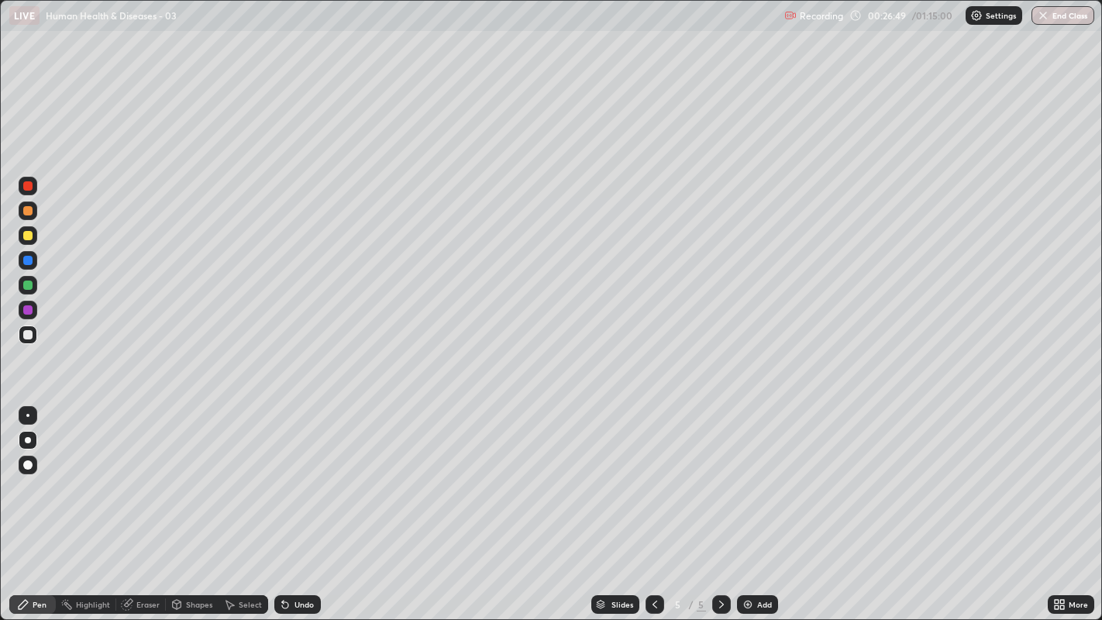
click at [27, 336] on div at bounding box center [27, 334] width 9 height 9
click at [29, 338] on div at bounding box center [27, 334] width 9 height 9
click at [27, 336] on div at bounding box center [27, 334] width 9 height 9
click at [23, 334] on div at bounding box center [27, 334] width 9 height 9
click at [26, 334] on div at bounding box center [27, 334] width 9 height 9
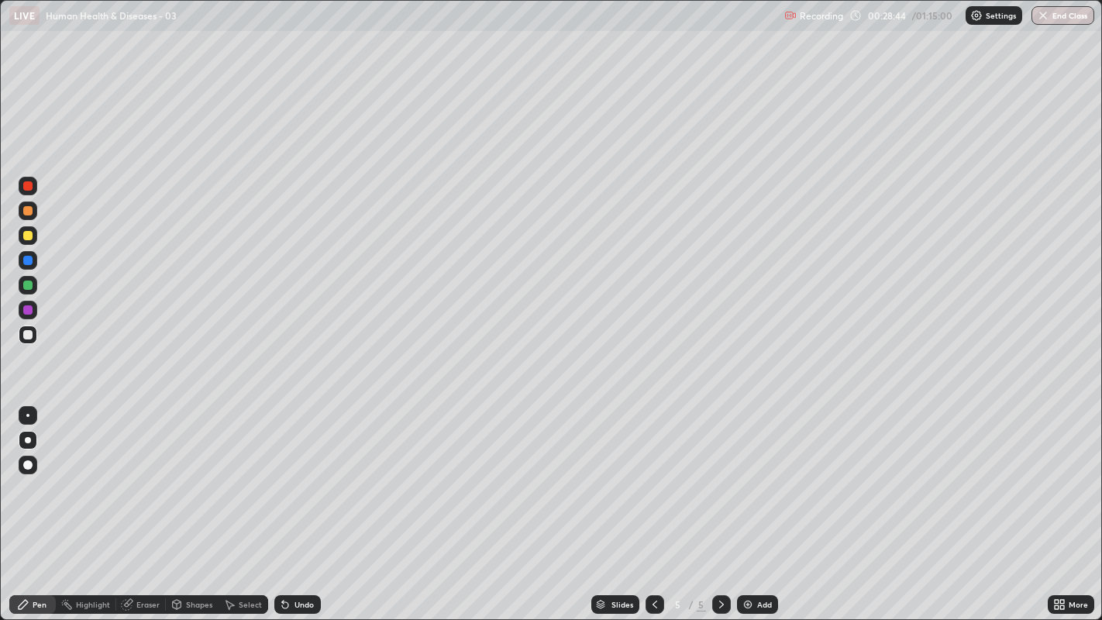
click at [717, 474] on icon at bounding box center [721, 604] width 12 height 12
click at [757, 474] on div "Add" at bounding box center [764, 605] width 15 height 8
click at [26, 334] on div at bounding box center [27, 334] width 9 height 9
click at [28, 333] on div at bounding box center [27, 334] width 9 height 9
click at [24, 336] on div at bounding box center [27, 334] width 9 height 9
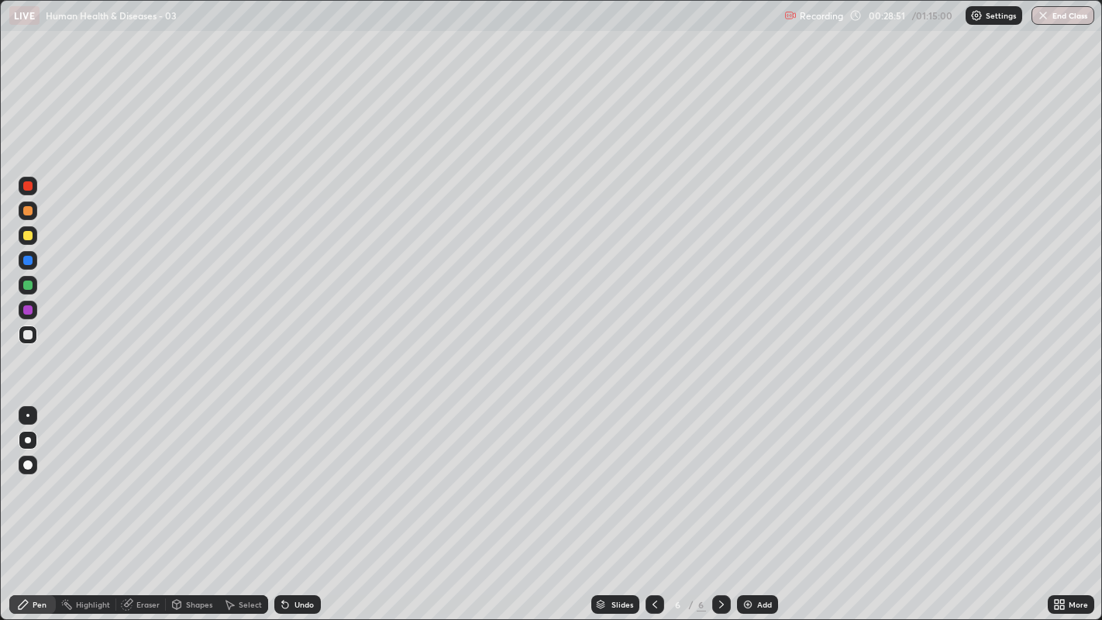
click at [29, 333] on div at bounding box center [27, 334] width 9 height 9
click at [27, 337] on div at bounding box center [27, 334] width 9 height 9
click at [29, 338] on div at bounding box center [27, 334] width 9 height 9
click at [309, 474] on div "Undo" at bounding box center [304, 605] width 19 height 8
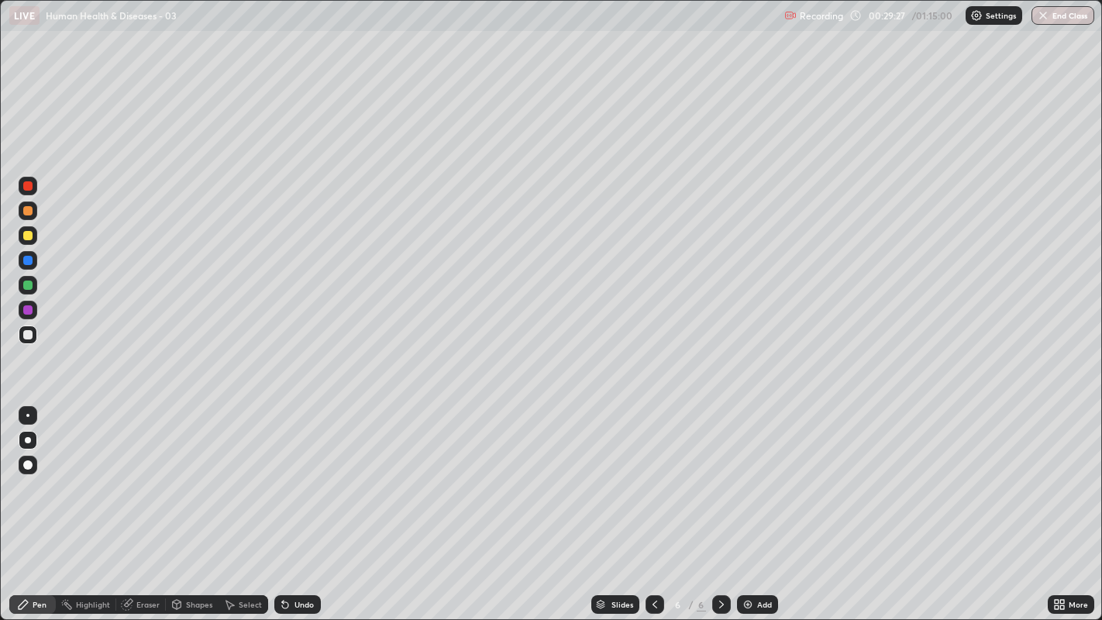
click at [28, 186] on div at bounding box center [27, 185] width 9 height 9
click at [23, 343] on div at bounding box center [28, 335] width 19 height 19
click at [29, 333] on div at bounding box center [27, 334] width 9 height 9
click at [29, 340] on div at bounding box center [28, 335] width 19 height 19
click at [26, 334] on div at bounding box center [27, 334] width 9 height 9
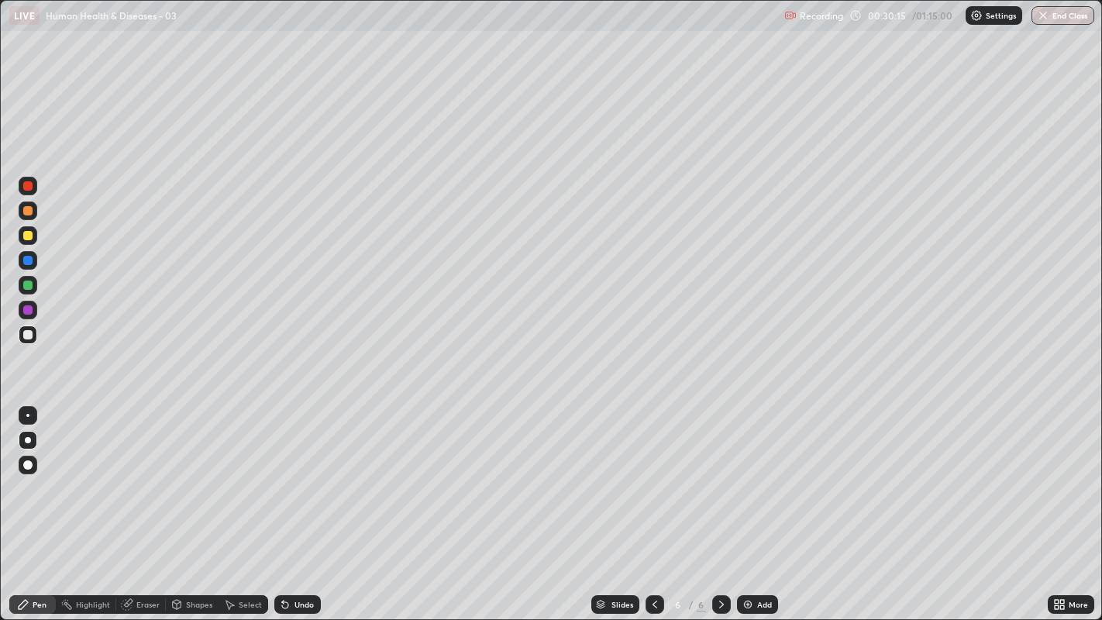
click at [26, 334] on div at bounding box center [27, 334] width 9 height 9
click at [27, 336] on div at bounding box center [27, 334] width 9 height 9
click at [20, 333] on div at bounding box center [28, 335] width 19 height 19
click at [653, 474] on icon at bounding box center [655, 604] width 12 height 12
click at [719, 474] on icon at bounding box center [721, 604] width 12 height 12
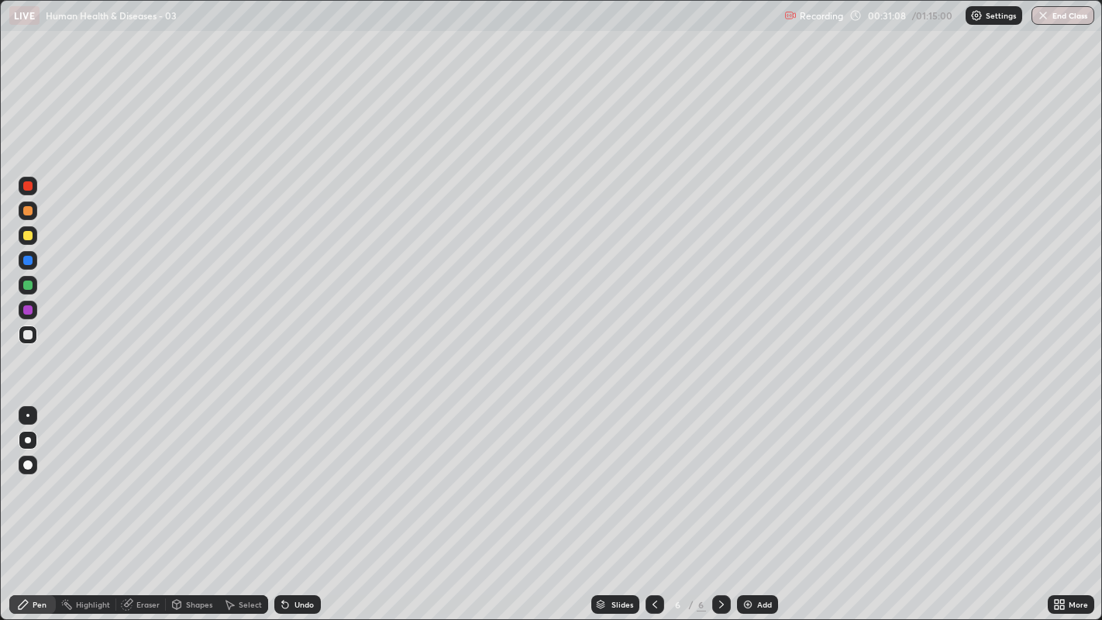
click at [29, 284] on div at bounding box center [27, 285] width 9 height 9
click at [26, 339] on div at bounding box center [27, 334] width 9 height 9
click at [27, 336] on div at bounding box center [27, 334] width 9 height 9
click at [26, 339] on div at bounding box center [27, 334] width 9 height 9
click at [19, 340] on div at bounding box center [28, 334] width 19 height 25
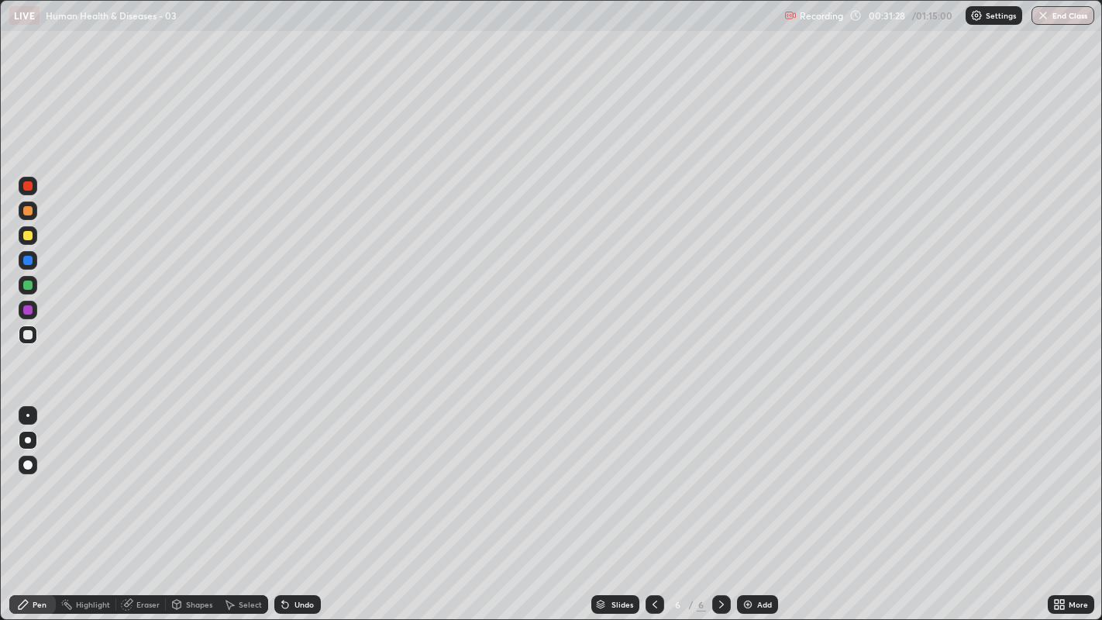
click at [27, 340] on div at bounding box center [28, 335] width 19 height 19
click at [29, 312] on div at bounding box center [27, 309] width 9 height 9
click at [21, 338] on div at bounding box center [28, 335] width 19 height 19
click at [27, 336] on div at bounding box center [27, 334] width 9 height 9
click at [29, 334] on div at bounding box center [27, 334] width 9 height 9
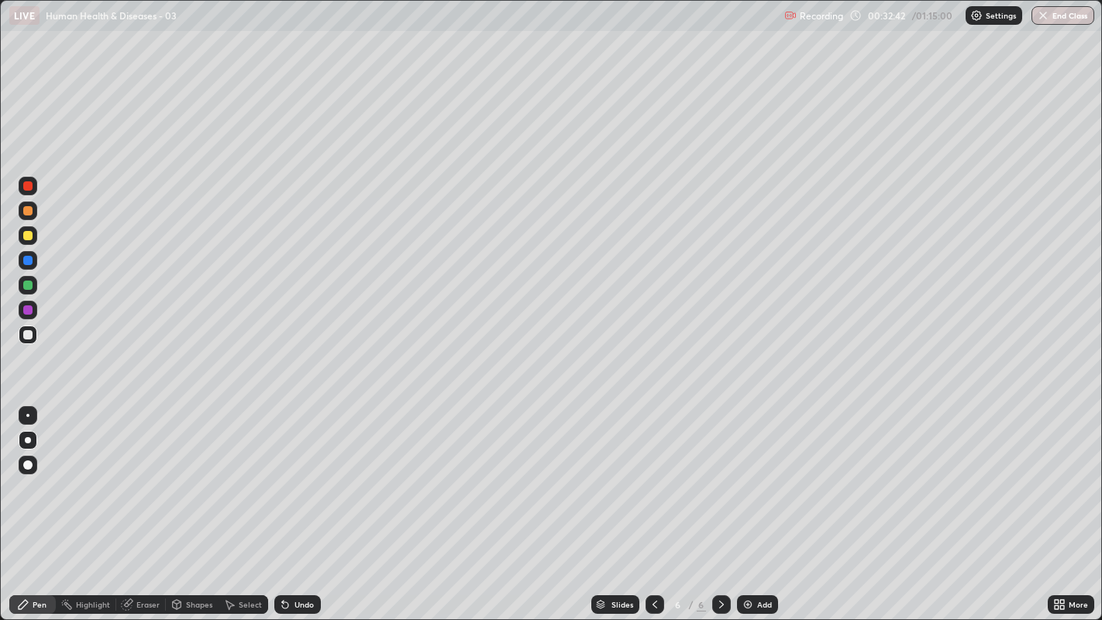
click at [33, 336] on div at bounding box center [28, 335] width 19 height 19
click at [27, 339] on div at bounding box center [27, 334] width 9 height 9
click at [24, 212] on div at bounding box center [27, 210] width 9 height 9
click at [27, 334] on div at bounding box center [27, 334] width 9 height 9
click at [33, 187] on div at bounding box center [28, 186] width 19 height 19
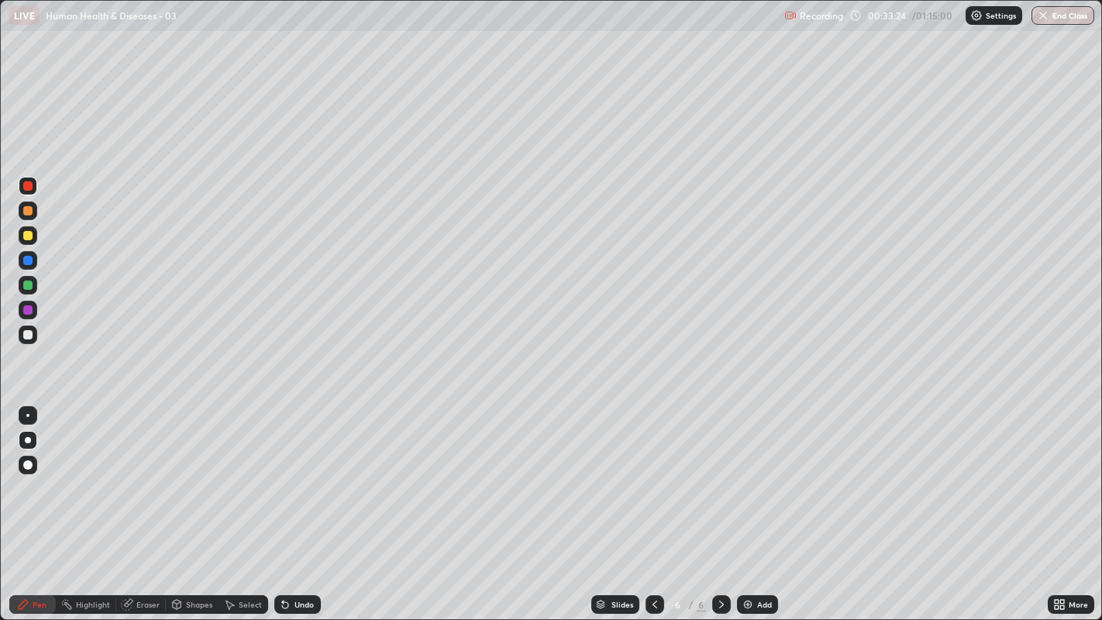
click at [26, 334] on div at bounding box center [27, 334] width 9 height 9
click at [27, 336] on div at bounding box center [27, 334] width 9 height 9
click at [29, 334] on div at bounding box center [27, 334] width 9 height 9
click at [31, 280] on div at bounding box center [28, 285] width 19 height 19
click at [29, 333] on div at bounding box center [27, 334] width 9 height 9
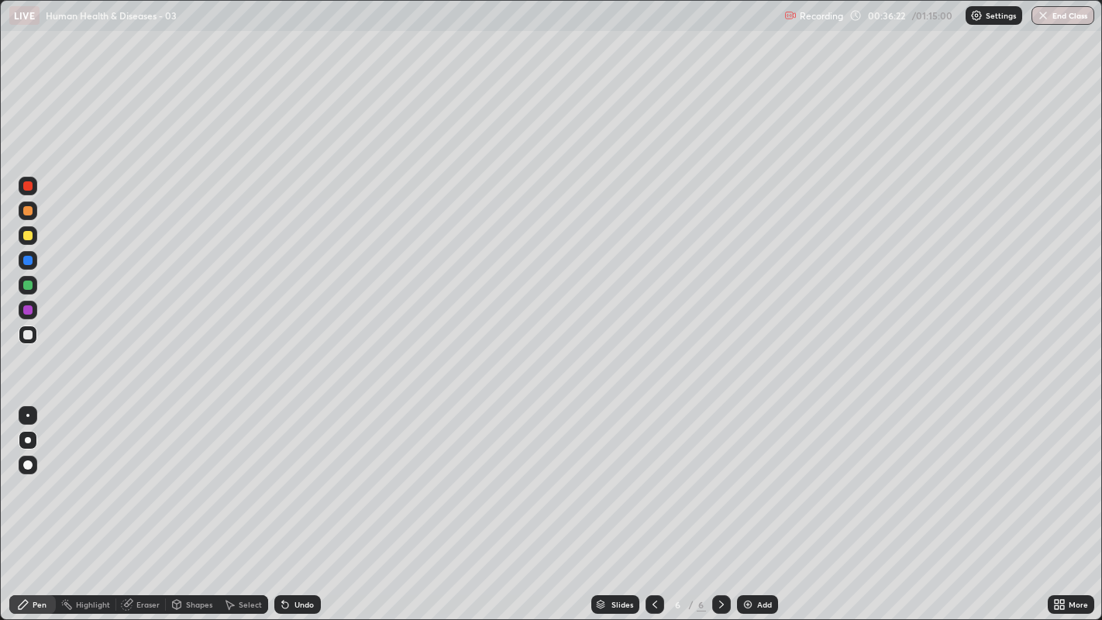
click at [27, 335] on div at bounding box center [27, 334] width 9 height 9
click at [25, 318] on div at bounding box center [28, 310] width 19 height 19
click at [306, 474] on div "Undo" at bounding box center [297, 604] width 47 height 19
click at [308, 474] on div "Undo" at bounding box center [297, 604] width 47 height 19
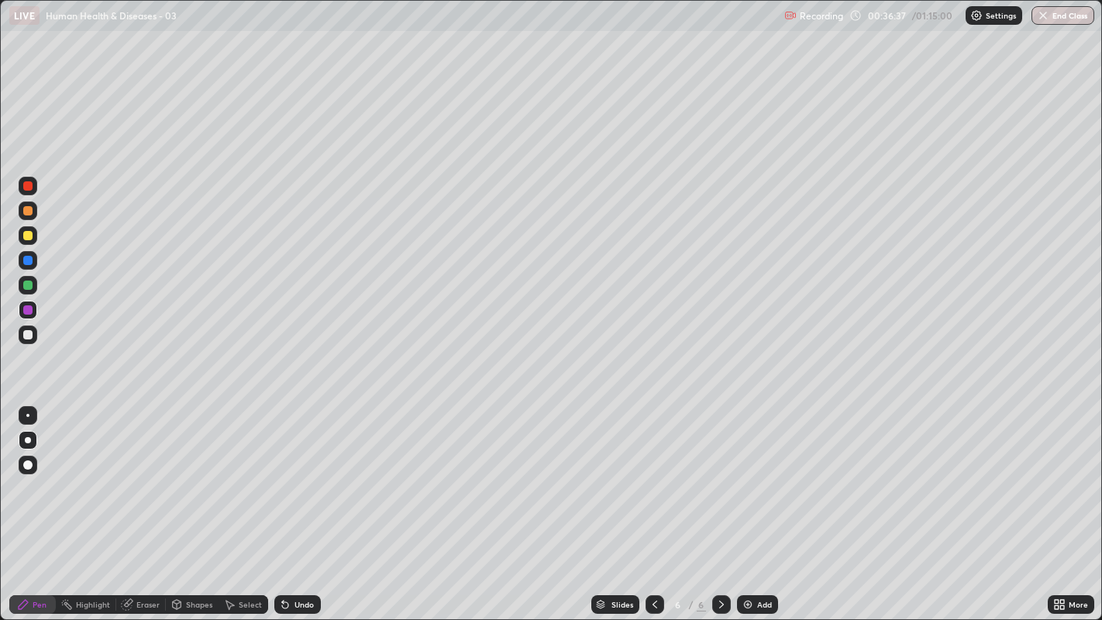
click at [307, 474] on div "Undo" at bounding box center [297, 604] width 47 height 19
click at [26, 334] on div at bounding box center [27, 334] width 9 height 9
click at [26, 338] on div at bounding box center [27, 334] width 9 height 9
click at [27, 335] on div at bounding box center [27, 334] width 9 height 9
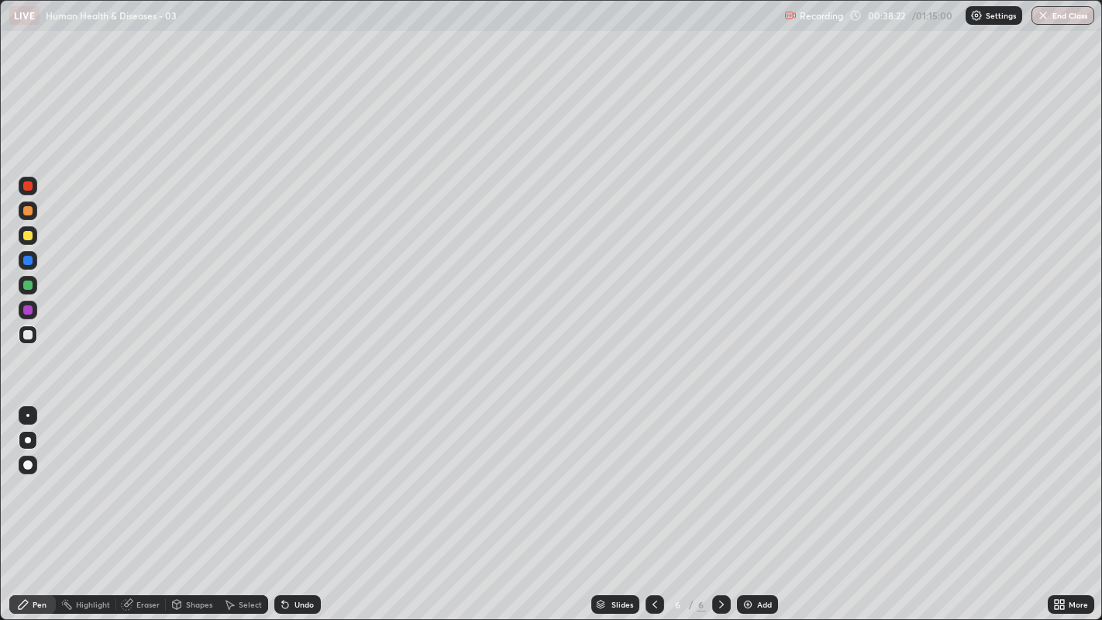
click at [721, 474] on icon at bounding box center [721, 604] width 12 height 12
click at [770, 474] on div "Add" at bounding box center [764, 605] width 15 height 8
click at [24, 339] on div at bounding box center [27, 334] width 9 height 9
click at [654, 474] on icon at bounding box center [655, 604] width 12 height 12
click at [29, 439] on div at bounding box center [28, 440] width 6 height 6
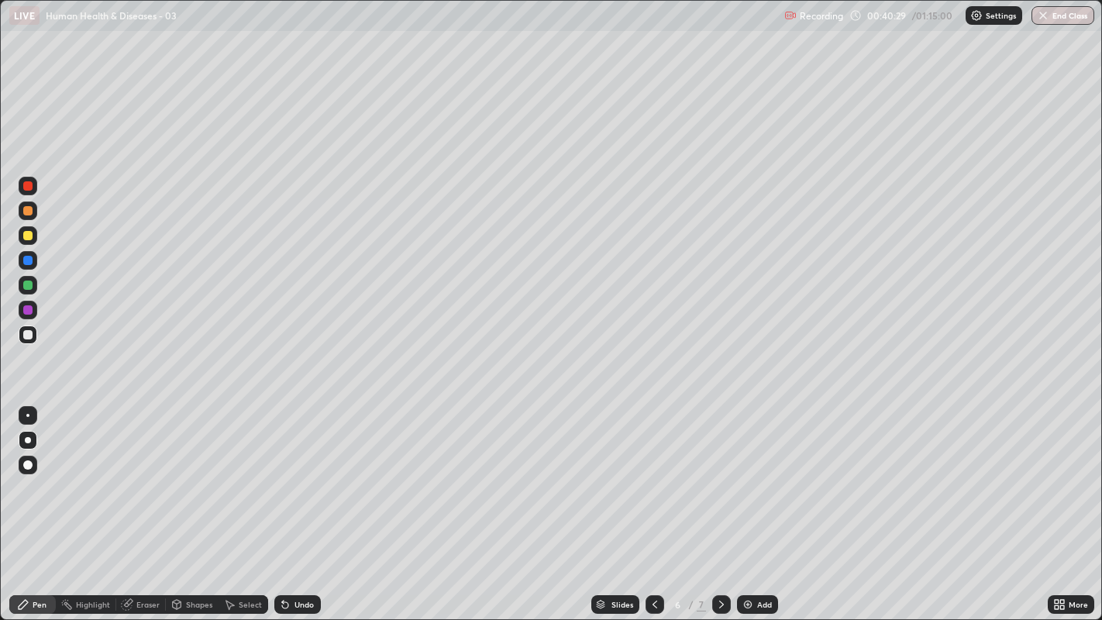
click at [27, 440] on div at bounding box center [28, 440] width 6 height 6
click at [719, 474] on icon at bounding box center [721, 604] width 12 height 12
click at [26, 334] on div at bounding box center [27, 334] width 9 height 9
click at [23, 336] on div at bounding box center [27, 334] width 9 height 9
click at [24, 336] on div at bounding box center [27, 334] width 9 height 9
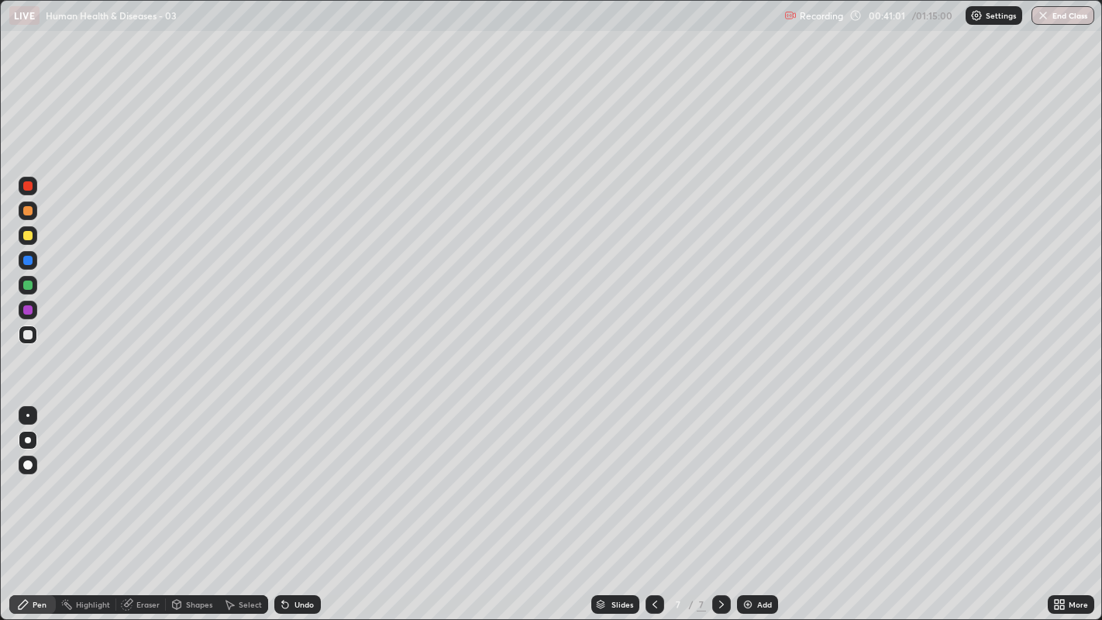
click at [26, 334] on div at bounding box center [27, 334] width 9 height 9
click at [24, 339] on div at bounding box center [27, 334] width 9 height 9
click at [25, 340] on div at bounding box center [28, 335] width 19 height 19
click at [312, 474] on div "Undo" at bounding box center [304, 605] width 19 height 8
click at [26, 334] on div at bounding box center [27, 334] width 9 height 9
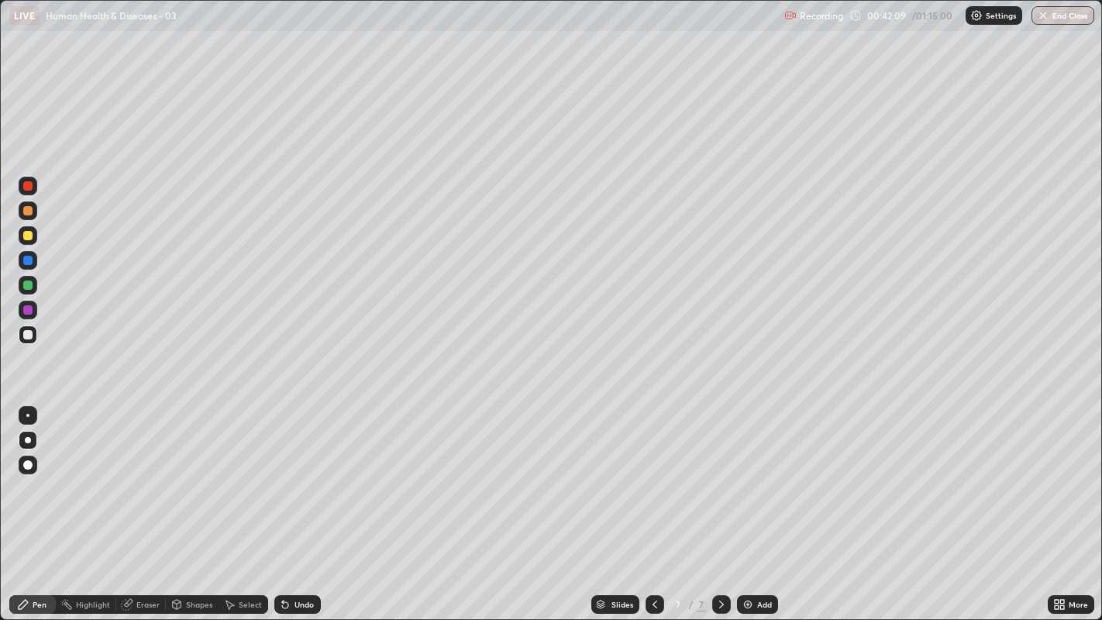
click at [31, 337] on div at bounding box center [27, 334] width 9 height 9
click at [34, 338] on div at bounding box center [28, 335] width 19 height 19
click at [31, 336] on div at bounding box center [27, 334] width 9 height 9
click at [17, 330] on div at bounding box center [28, 334] width 25 height 25
click at [26, 286] on div at bounding box center [27, 285] width 9 height 9
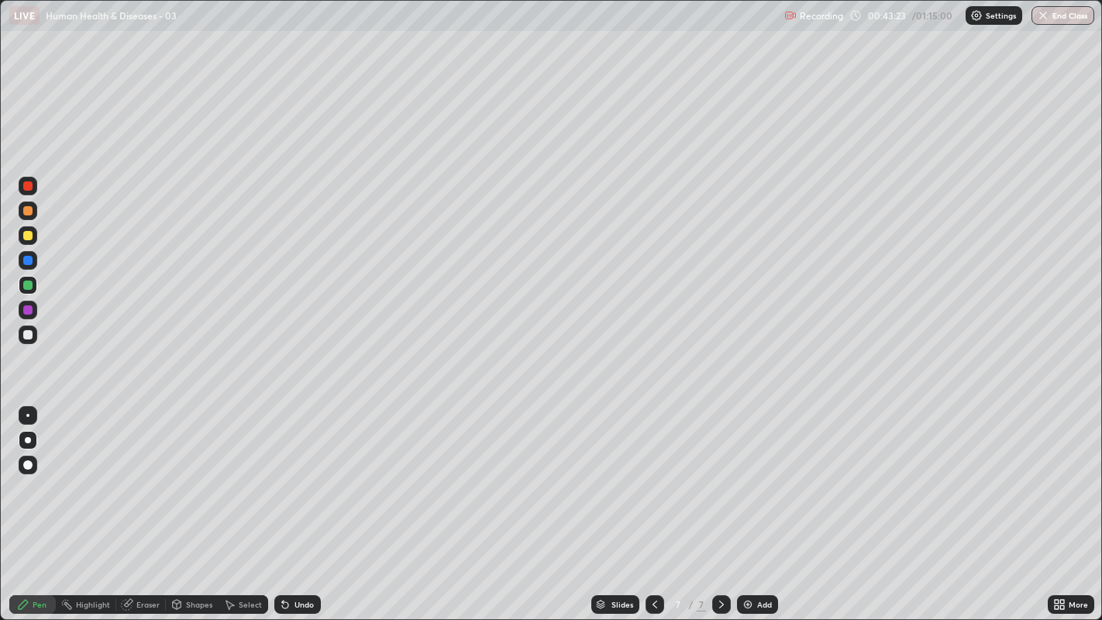
click at [29, 336] on div at bounding box center [27, 334] width 9 height 9
click at [26, 334] on div at bounding box center [27, 334] width 9 height 9
click at [719, 474] on icon at bounding box center [721, 604] width 12 height 12
click at [750, 474] on img at bounding box center [748, 604] width 12 height 12
click at [26, 340] on div at bounding box center [28, 335] width 19 height 19
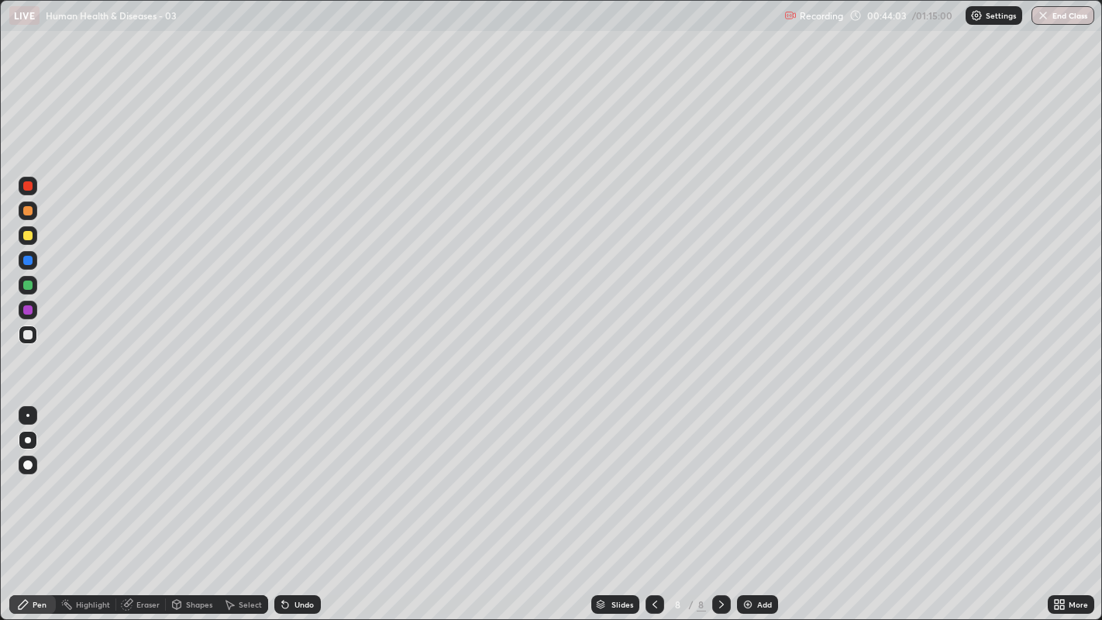
click at [27, 343] on div at bounding box center [28, 335] width 19 height 19
click at [27, 334] on div at bounding box center [27, 334] width 9 height 9
click at [27, 335] on div at bounding box center [27, 334] width 9 height 9
click at [29, 335] on div at bounding box center [27, 334] width 9 height 9
click at [32, 336] on div at bounding box center [27, 334] width 9 height 9
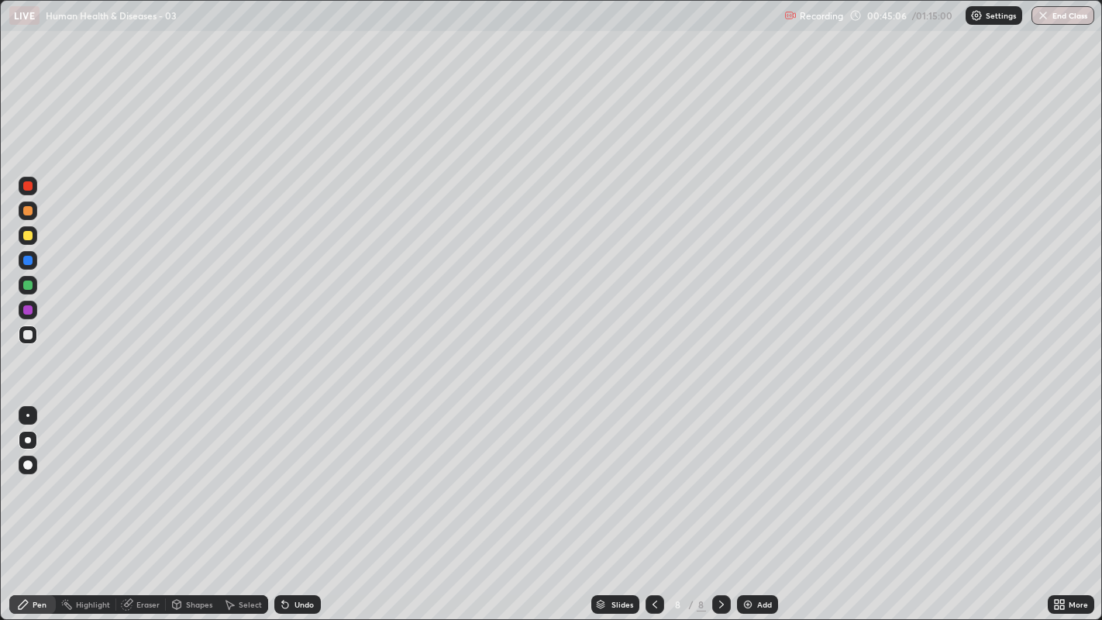
click at [153, 474] on div "Eraser" at bounding box center [147, 605] width 23 height 8
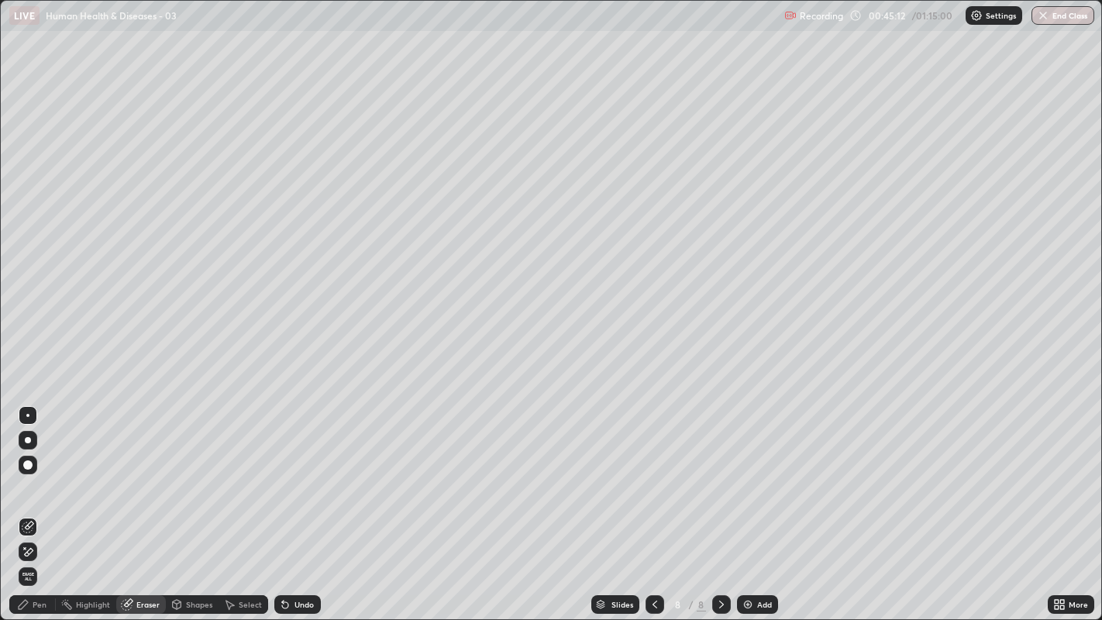
click at [40, 474] on div "Pen" at bounding box center [40, 605] width 14 height 8
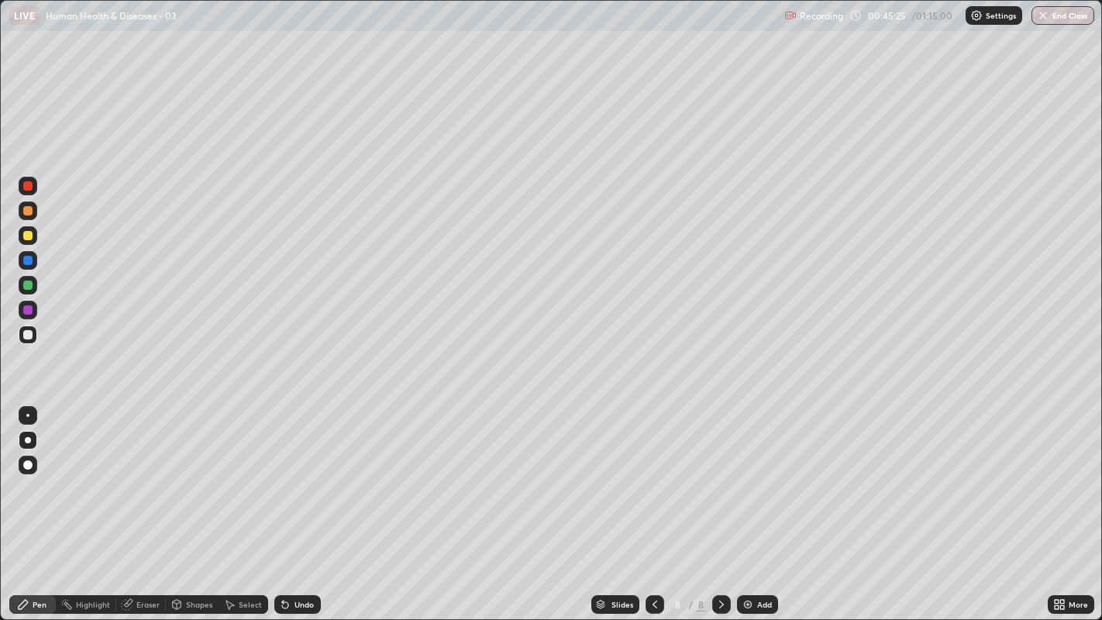
click at [32, 474] on div "Pen" at bounding box center [32, 604] width 47 height 19
click at [29, 264] on div at bounding box center [27, 260] width 9 height 9
click at [35, 242] on div at bounding box center [28, 235] width 19 height 19
click at [31, 211] on div at bounding box center [27, 210] width 9 height 9
click at [27, 336] on div at bounding box center [27, 334] width 9 height 9
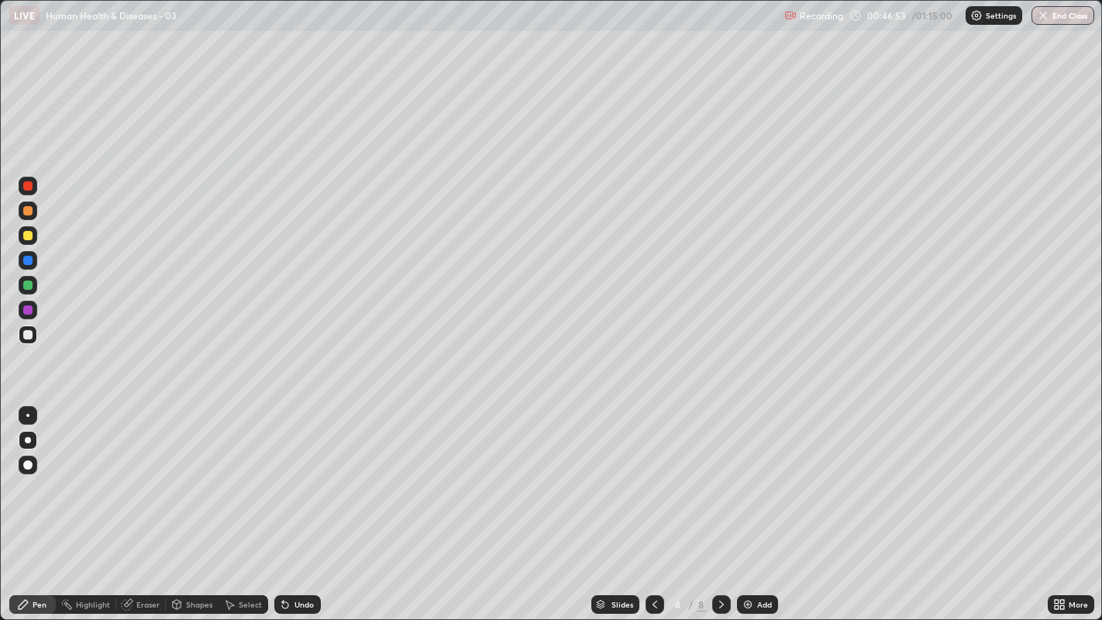
click at [36, 343] on div at bounding box center [28, 334] width 19 height 25
click at [27, 440] on div at bounding box center [28, 440] width 6 height 6
click at [28, 440] on div at bounding box center [28, 440] width 6 height 6
click at [27, 440] on div at bounding box center [28, 440] width 6 height 6
click at [23, 336] on div at bounding box center [27, 334] width 9 height 9
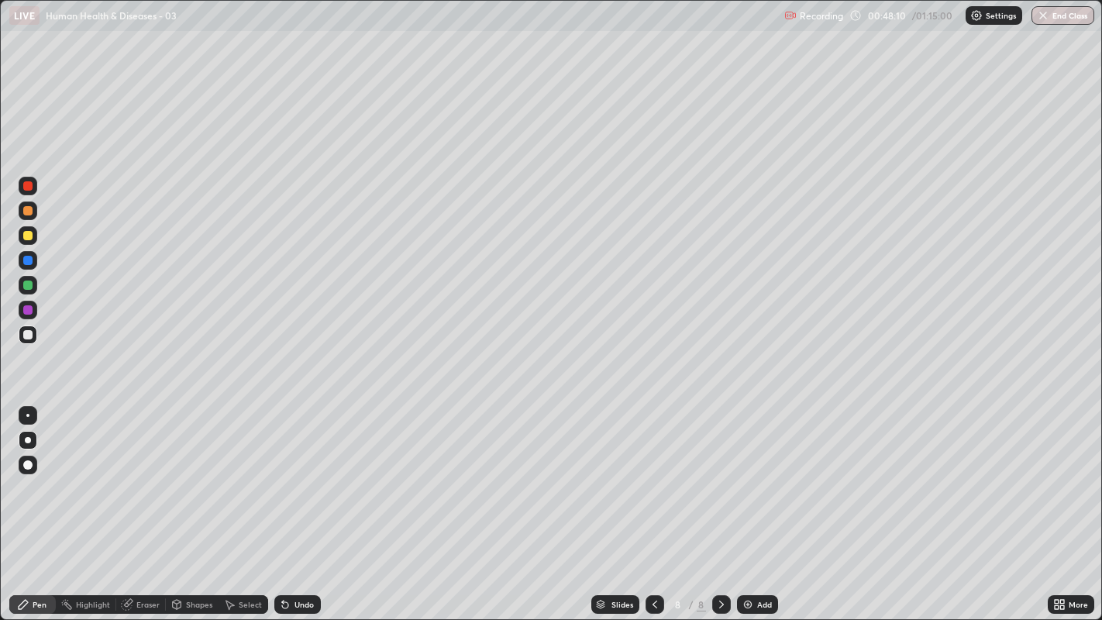
click at [27, 339] on div at bounding box center [27, 334] width 9 height 9
click at [27, 236] on div at bounding box center [27, 235] width 9 height 9
click at [19, 333] on div at bounding box center [28, 335] width 19 height 19
click at [303, 474] on div "Undo" at bounding box center [304, 605] width 19 height 8
click at [299, 474] on div "Undo" at bounding box center [304, 605] width 19 height 8
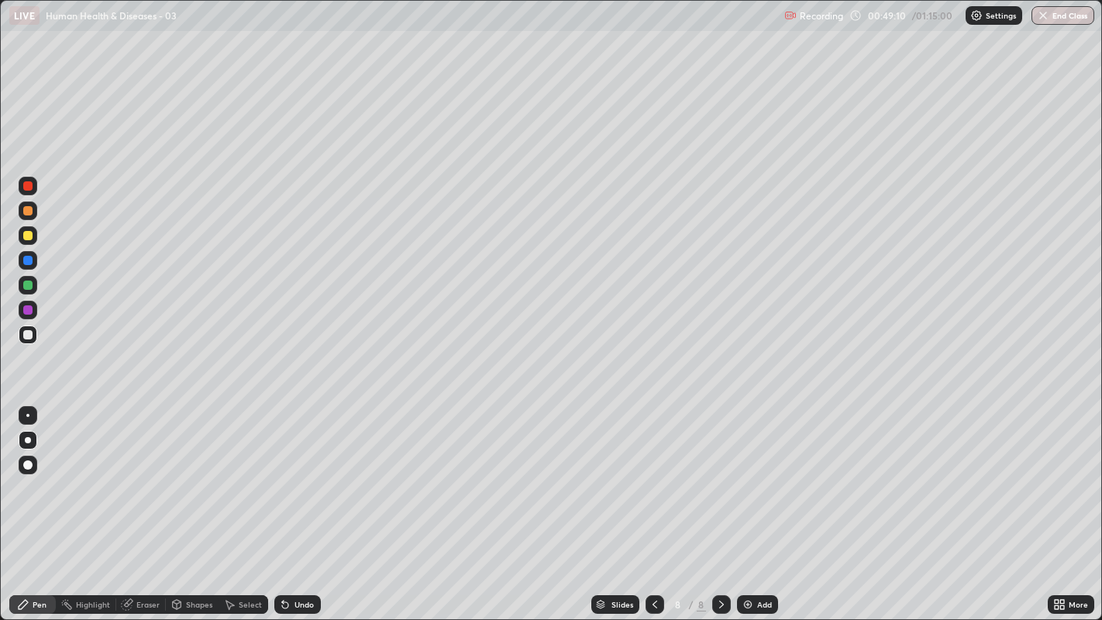
click at [316, 474] on div "Undo" at bounding box center [297, 604] width 47 height 19
click at [310, 474] on div "Undo" at bounding box center [304, 605] width 19 height 8
click at [308, 474] on div "Undo" at bounding box center [304, 605] width 19 height 8
click at [307, 474] on div "Undo" at bounding box center [304, 605] width 19 height 8
click at [313, 474] on div "Undo" at bounding box center [297, 604] width 47 height 19
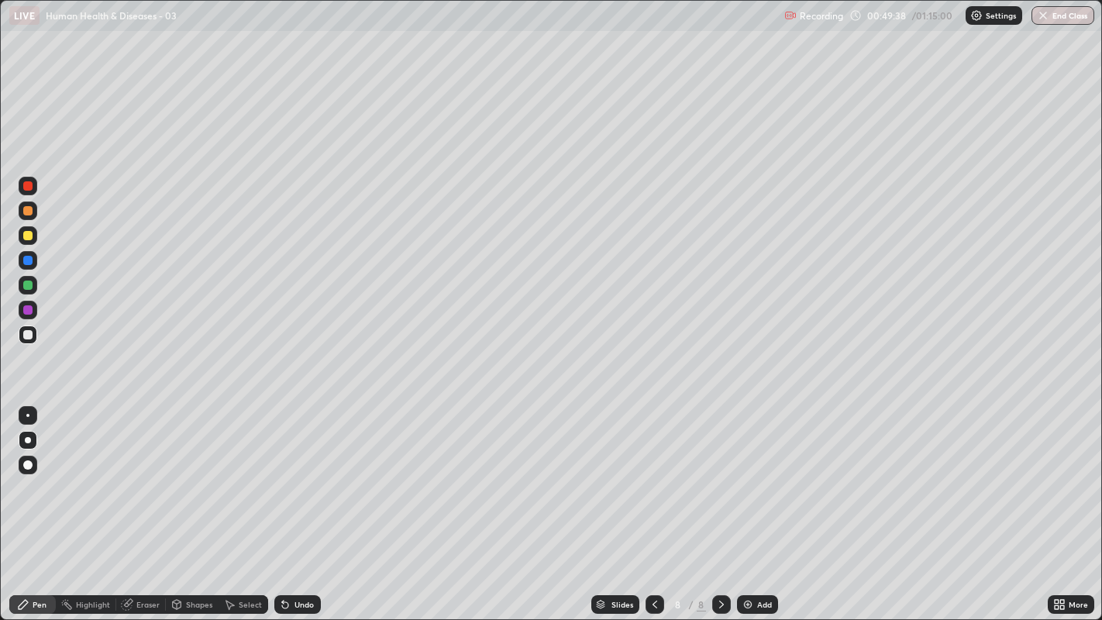
click at [27, 336] on div at bounding box center [27, 334] width 9 height 9
click at [20, 329] on div at bounding box center [28, 335] width 19 height 19
click at [25, 266] on div at bounding box center [28, 260] width 19 height 19
click at [28, 212] on div at bounding box center [27, 210] width 9 height 9
click at [23, 338] on div at bounding box center [28, 335] width 19 height 19
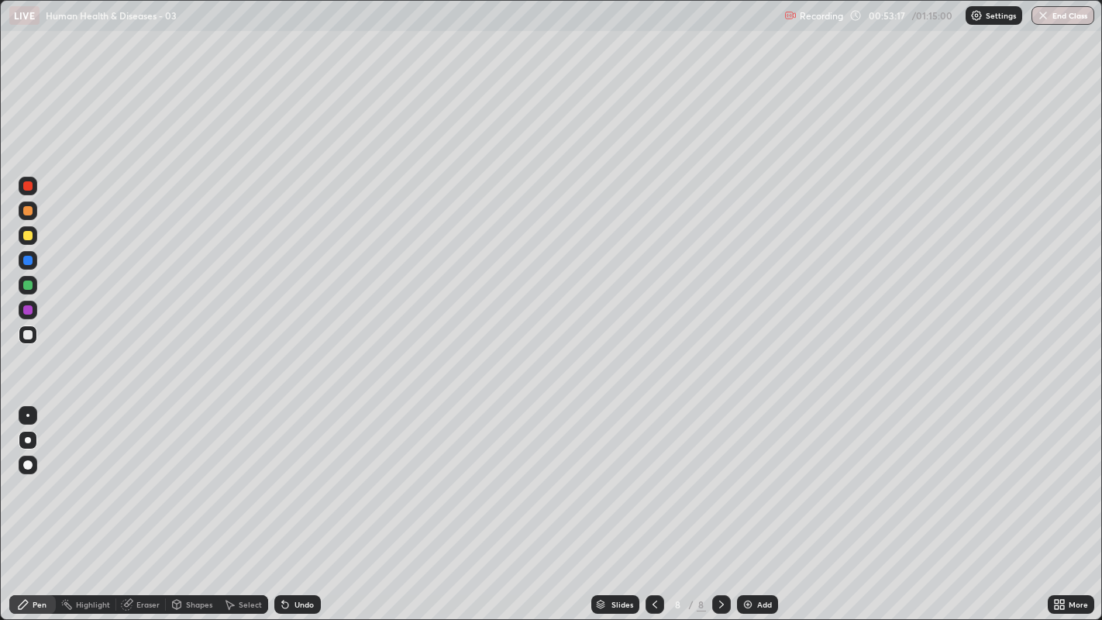
click at [719, 474] on icon at bounding box center [721, 605] width 5 height 8
click at [752, 474] on img at bounding box center [748, 604] width 12 height 12
click at [32, 332] on div at bounding box center [27, 334] width 9 height 9
click at [32, 336] on div at bounding box center [28, 335] width 19 height 19
click at [27, 336] on div at bounding box center [27, 334] width 9 height 9
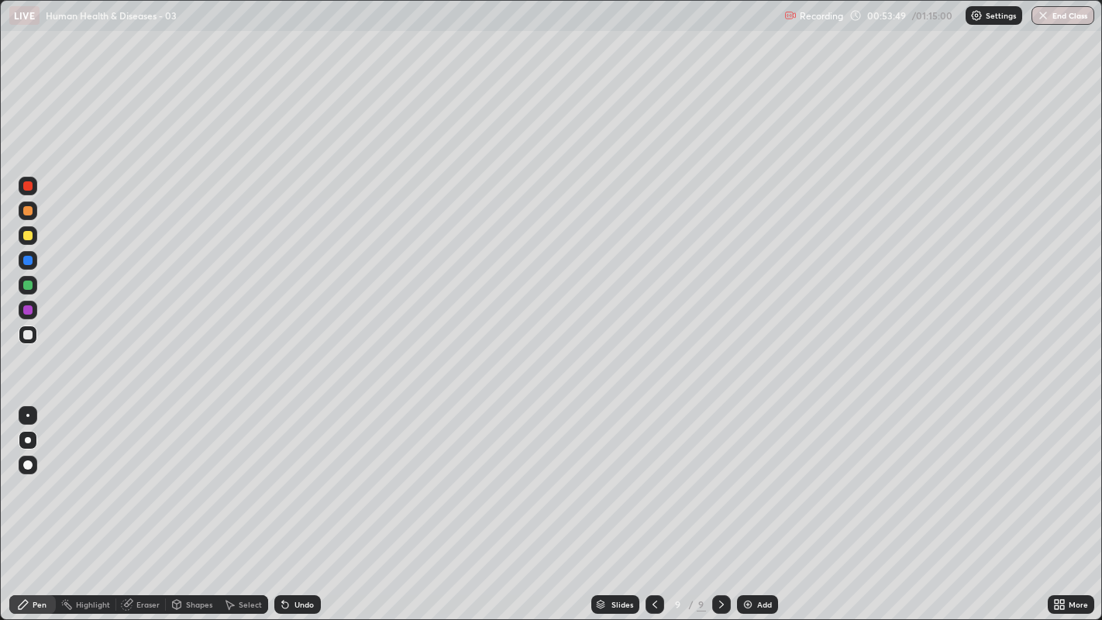
click at [35, 261] on div at bounding box center [28, 260] width 19 height 19
click at [36, 239] on div at bounding box center [28, 235] width 19 height 19
click at [27, 335] on div at bounding box center [27, 334] width 9 height 9
click at [28, 341] on div at bounding box center [28, 335] width 19 height 19
click at [26, 238] on div at bounding box center [27, 235] width 9 height 9
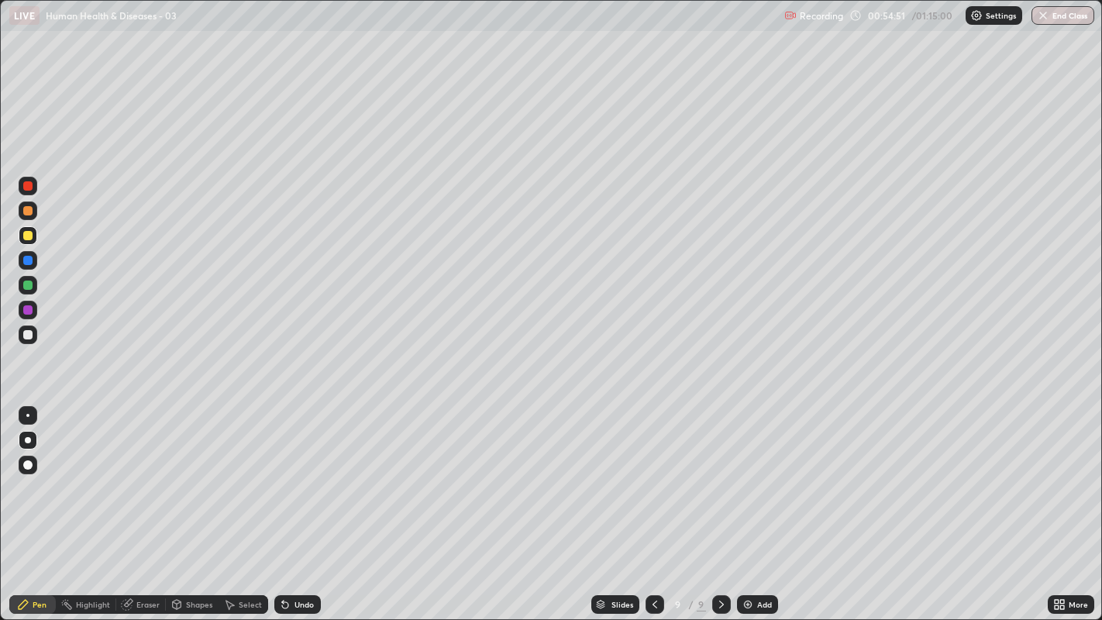
click at [719, 474] on icon at bounding box center [721, 604] width 12 height 12
click at [758, 474] on div "Add" at bounding box center [764, 605] width 15 height 8
click at [29, 234] on div at bounding box center [27, 235] width 9 height 9
click at [298, 474] on div "Undo" at bounding box center [304, 605] width 19 height 8
click at [303, 474] on div "Undo" at bounding box center [304, 605] width 19 height 8
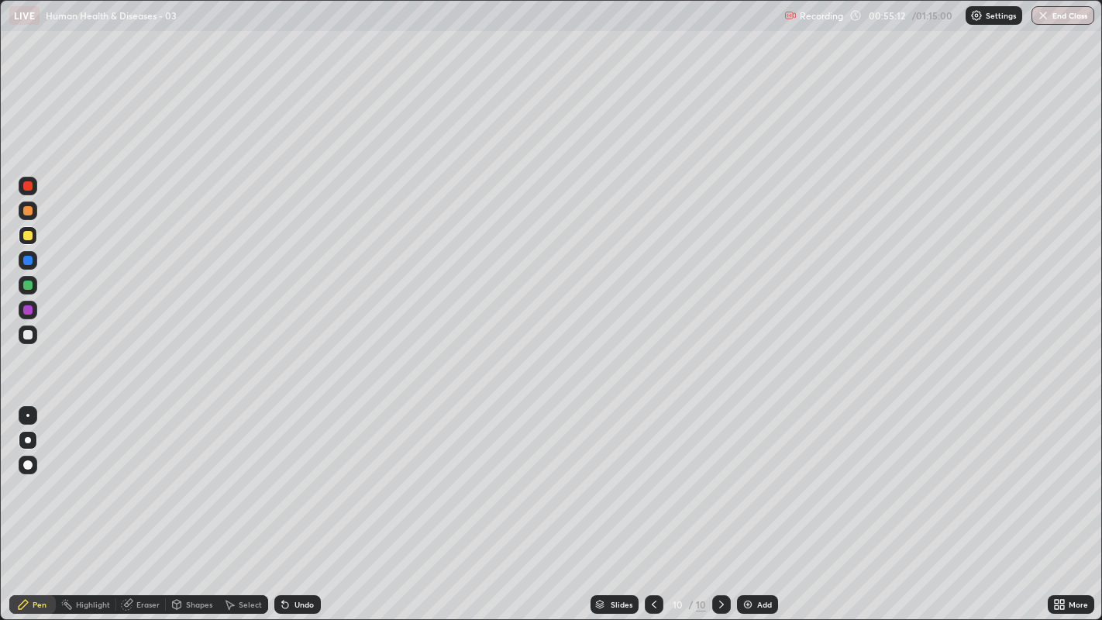
click at [24, 339] on div at bounding box center [27, 334] width 9 height 9
click at [22, 339] on div at bounding box center [28, 335] width 19 height 19
click at [28, 334] on div at bounding box center [27, 334] width 9 height 9
click at [27, 336] on div at bounding box center [27, 334] width 9 height 9
click at [26, 332] on div at bounding box center [27, 334] width 9 height 9
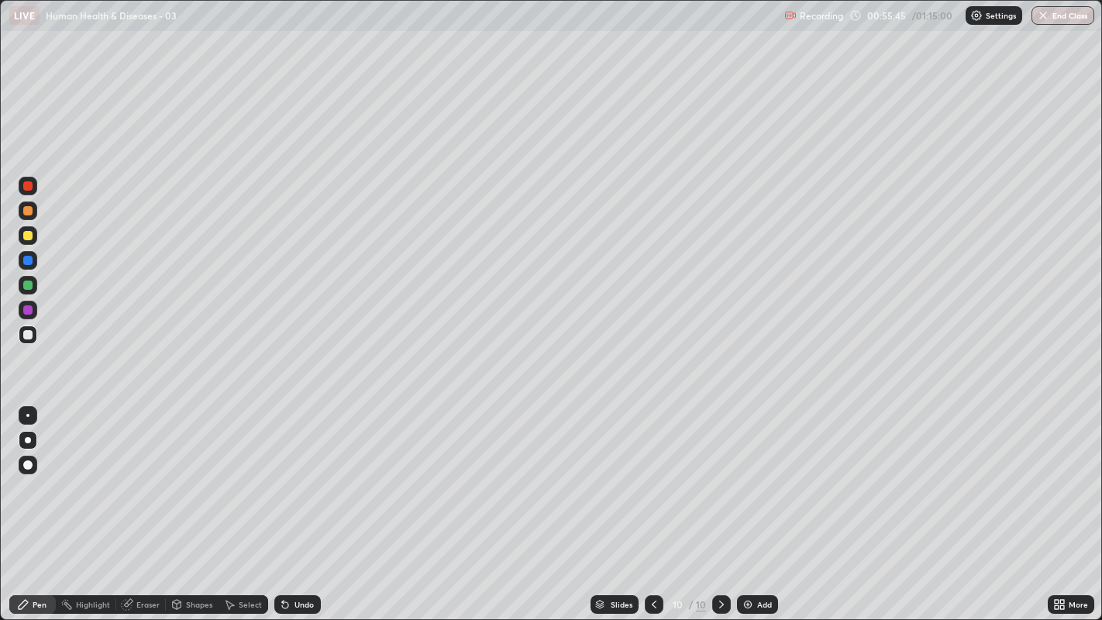
click at [27, 333] on div at bounding box center [27, 334] width 9 height 9
click at [26, 334] on div at bounding box center [27, 334] width 9 height 9
click at [27, 336] on div at bounding box center [27, 334] width 9 height 9
click at [27, 334] on div at bounding box center [27, 334] width 9 height 9
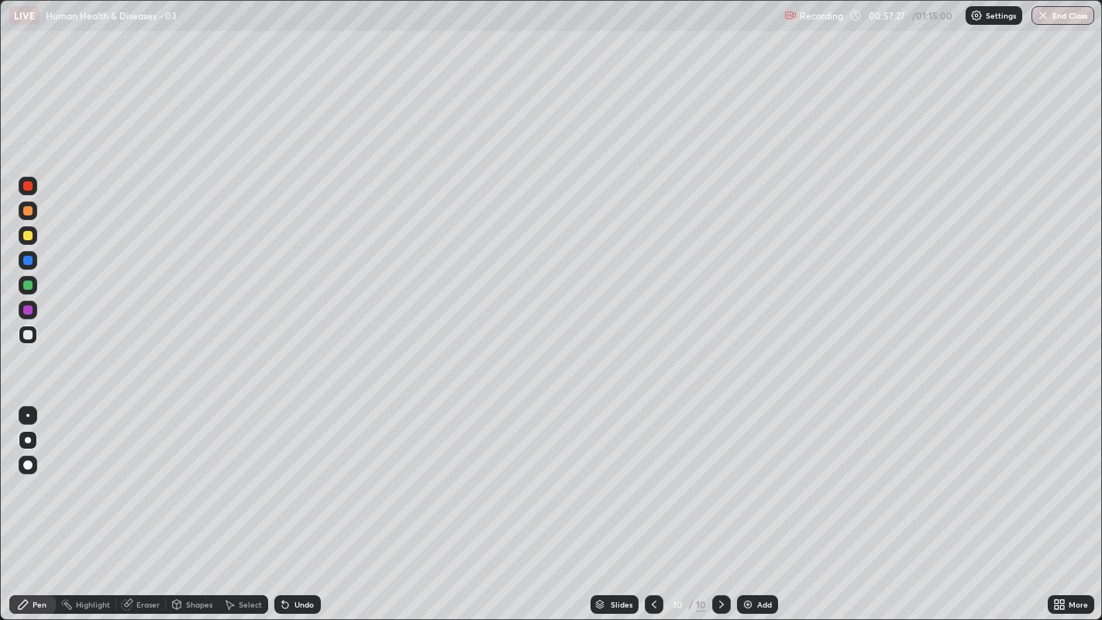
click at [20, 333] on div at bounding box center [28, 335] width 19 height 19
click at [26, 340] on div at bounding box center [28, 335] width 19 height 19
click at [31, 336] on div at bounding box center [27, 334] width 9 height 9
click at [29, 334] on div at bounding box center [27, 334] width 9 height 9
click at [24, 336] on div at bounding box center [27, 334] width 9 height 9
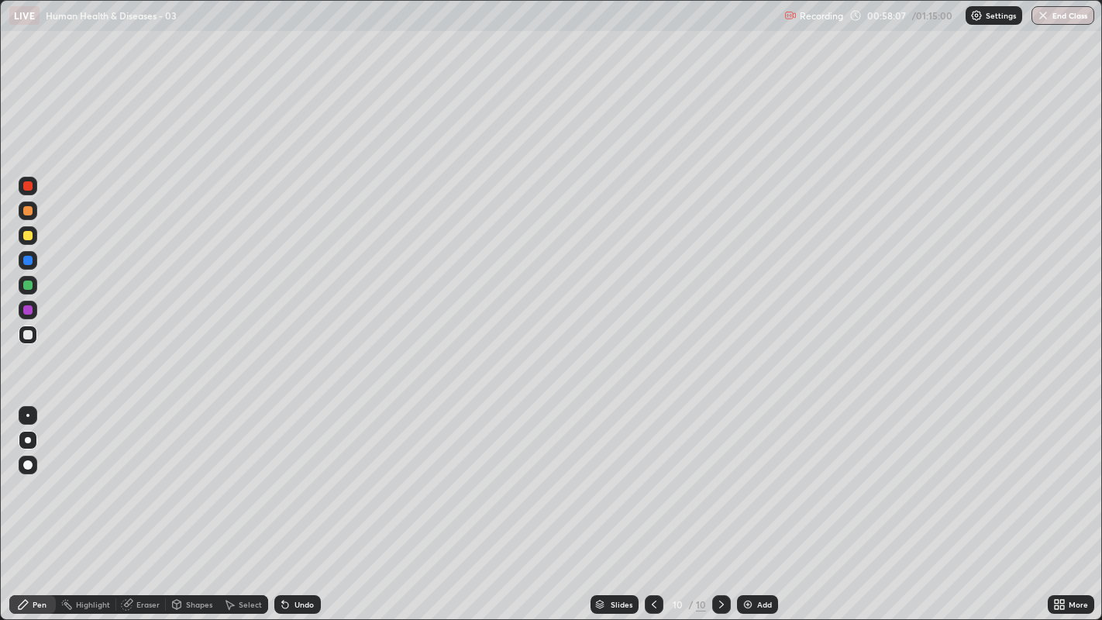
click at [29, 336] on div at bounding box center [27, 334] width 9 height 9
click at [26, 339] on div at bounding box center [27, 334] width 9 height 9
click at [23, 339] on div at bounding box center [28, 335] width 19 height 19
click at [24, 212] on div at bounding box center [27, 210] width 9 height 9
click at [26, 261] on div at bounding box center [27, 260] width 9 height 9
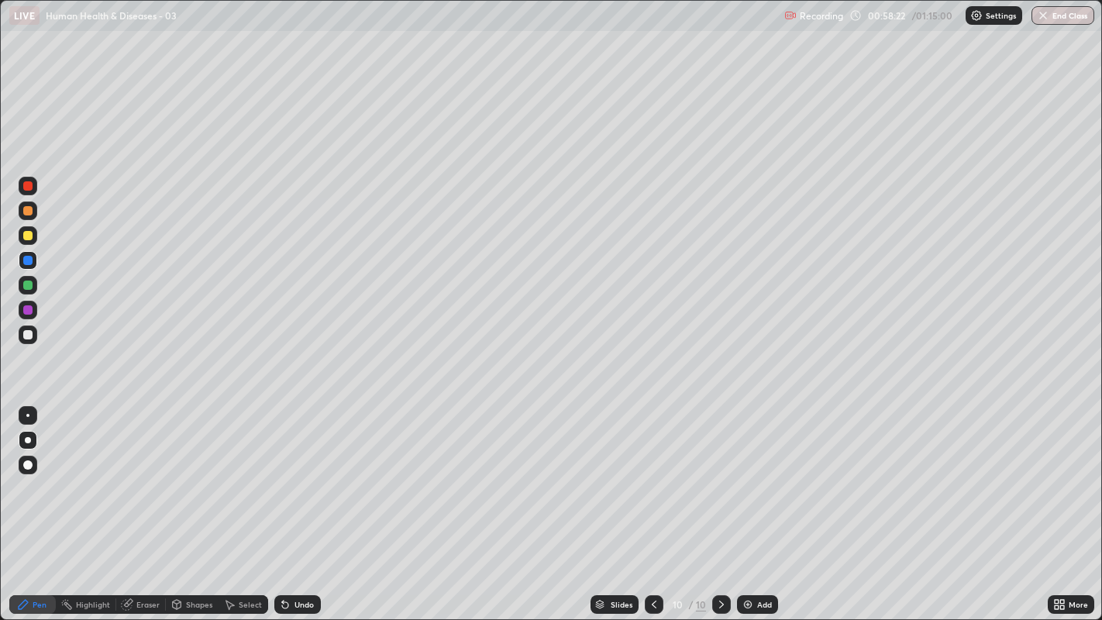
click at [26, 285] on div at bounding box center [27, 285] width 9 height 9
click at [310, 474] on div "Undo" at bounding box center [294, 604] width 53 height 31
click at [27, 336] on div at bounding box center [27, 334] width 9 height 9
click at [24, 335] on div at bounding box center [27, 334] width 9 height 9
click at [26, 334] on div at bounding box center [27, 334] width 9 height 9
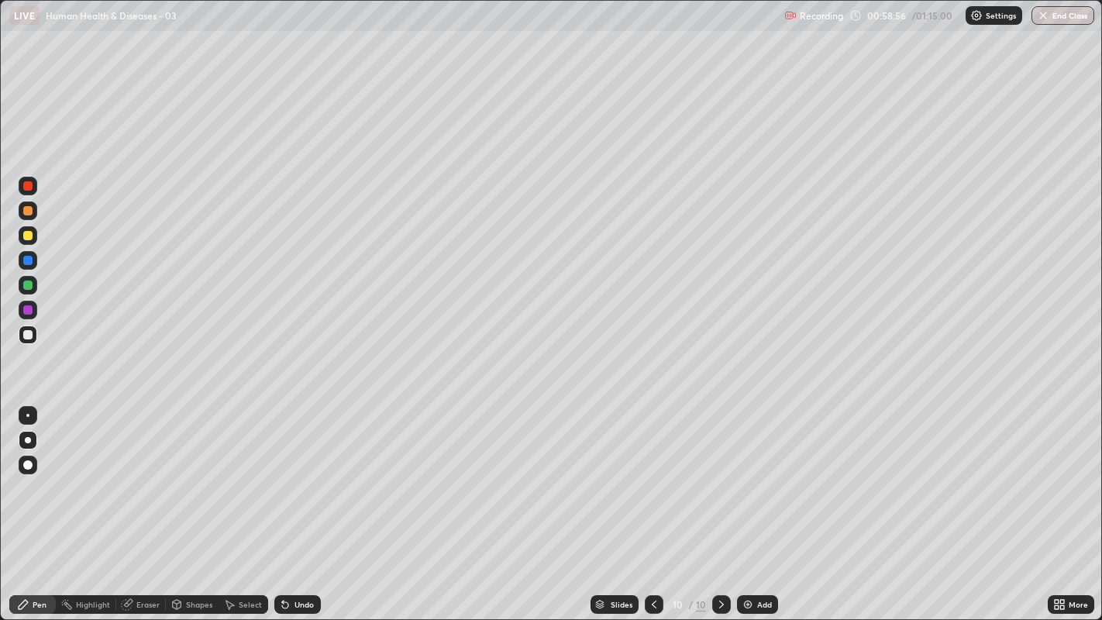
click at [26, 338] on div at bounding box center [27, 334] width 9 height 9
click at [26, 240] on div at bounding box center [27, 235] width 9 height 9
click at [27, 337] on div at bounding box center [27, 334] width 9 height 9
click at [27, 335] on div at bounding box center [27, 334] width 9 height 9
click at [459, 474] on div "Slides 10 / 10 Add" at bounding box center [684, 604] width 727 height 31
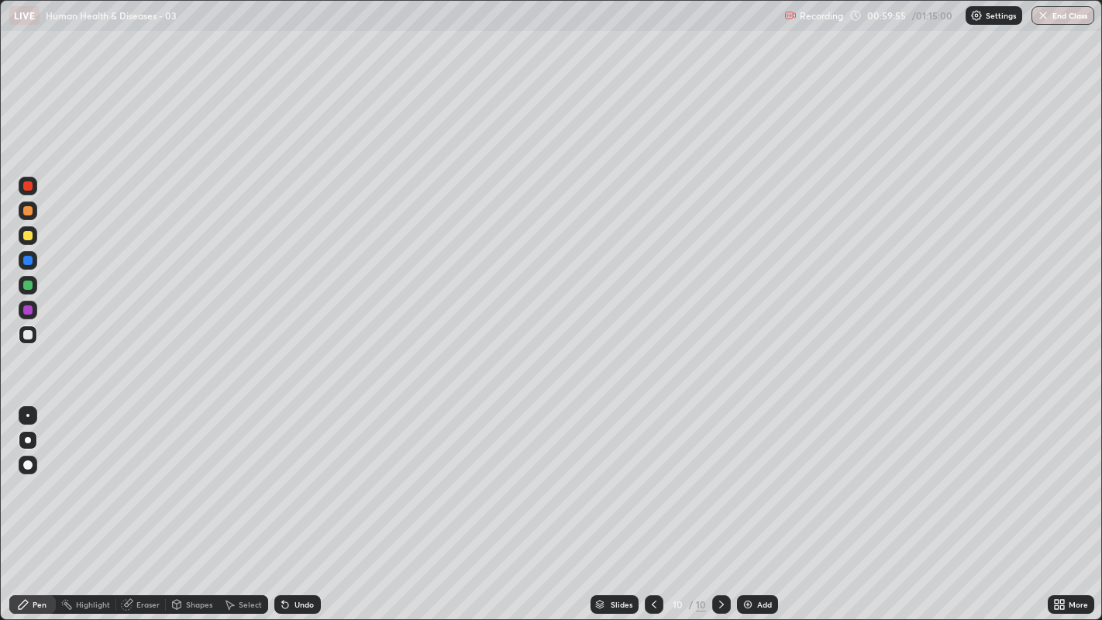
click at [29, 340] on div at bounding box center [28, 335] width 19 height 19
click at [28, 338] on div at bounding box center [27, 334] width 9 height 9
click at [298, 474] on div "Undo" at bounding box center [304, 605] width 19 height 8
click at [719, 474] on icon at bounding box center [721, 604] width 12 height 12
click at [757, 474] on div "Add" at bounding box center [764, 605] width 15 height 8
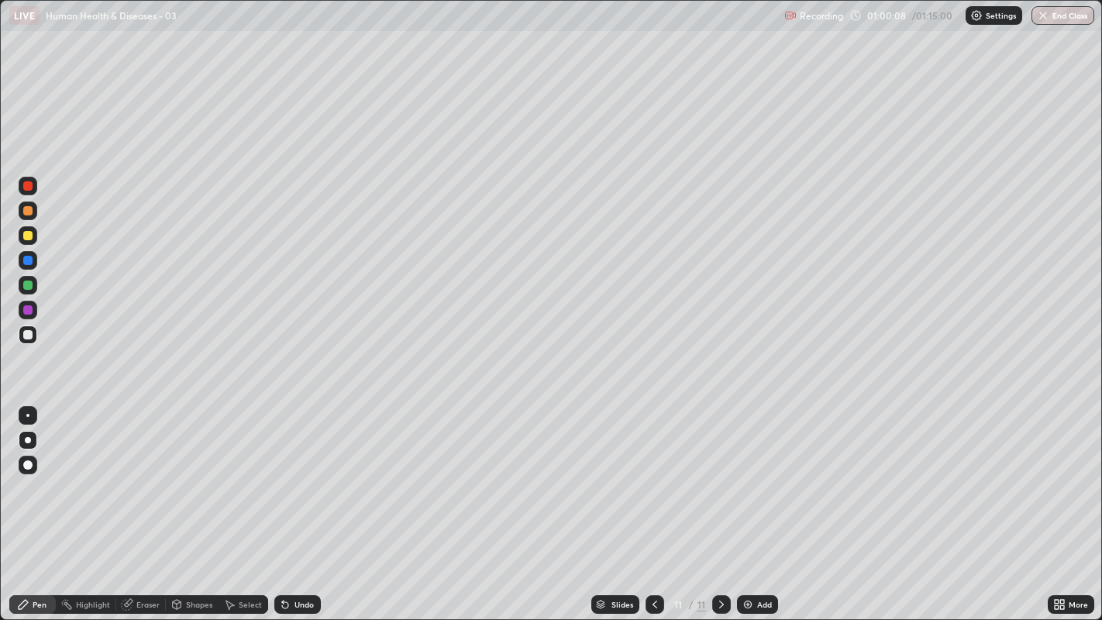
click at [29, 339] on div at bounding box center [27, 334] width 9 height 9
click at [28, 335] on div at bounding box center [27, 334] width 9 height 9
click at [26, 340] on div at bounding box center [28, 335] width 19 height 19
click at [27, 338] on div at bounding box center [27, 334] width 9 height 9
click at [27, 336] on div at bounding box center [27, 334] width 9 height 9
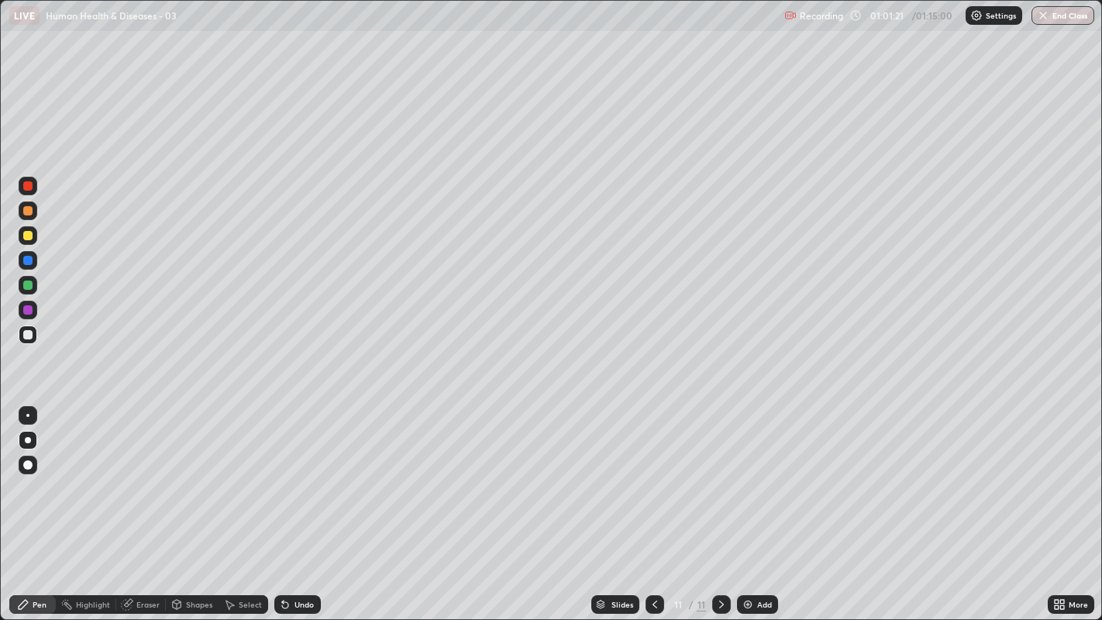
click at [27, 335] on div at bounding box center [27, 334] width 9 height 9
click at [27, 339] on div at bounding box center [27, 334] width 9 height 9
click at [27, 336] on div at bounding box center [27, 334] width 9 height 9
click at [26, 334] on div at bounding box center [27, 334] width 9 height 9
click at [26, 214] on div at bounding box center [27, 210] width 9 height 9
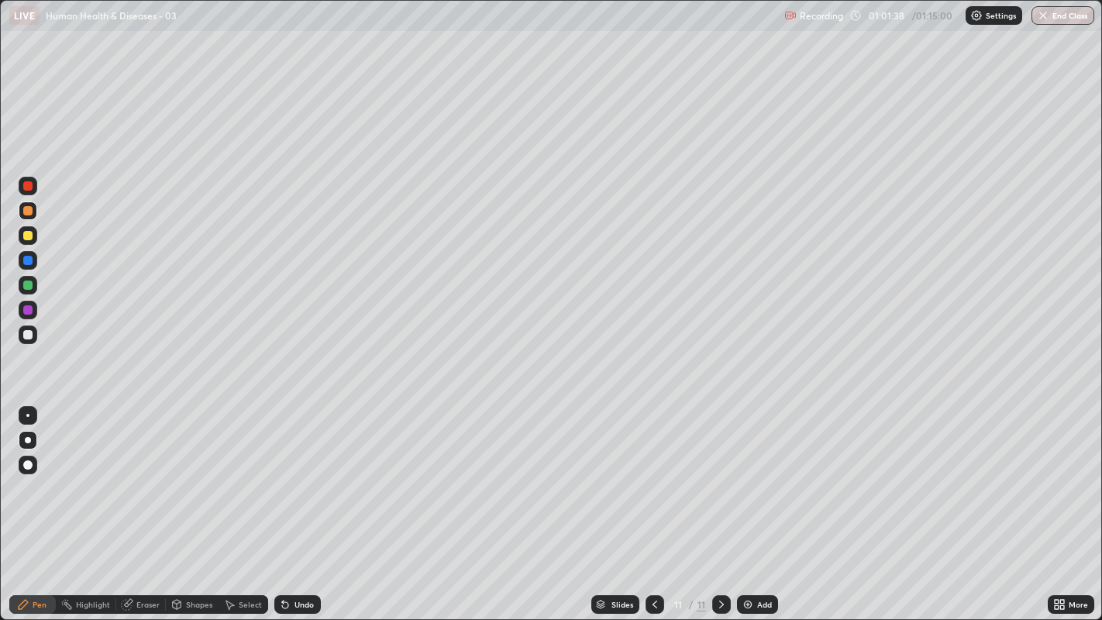
click at [29, 338] on div at bounding box center [27, 334] width 9 height 9
click at [28, 335] on div at bounding box center [27, 334] width 9 height 9
click at [310, 474] on div "Undo" at bounding box center [304, 605] width 19 height 8
click at [309, 474] on div "Undo" at bounding box center [297, 604] width 47 height 19
click at [312, 474] on div "Undo" at bounding box center [297, 604] width 47 height 19
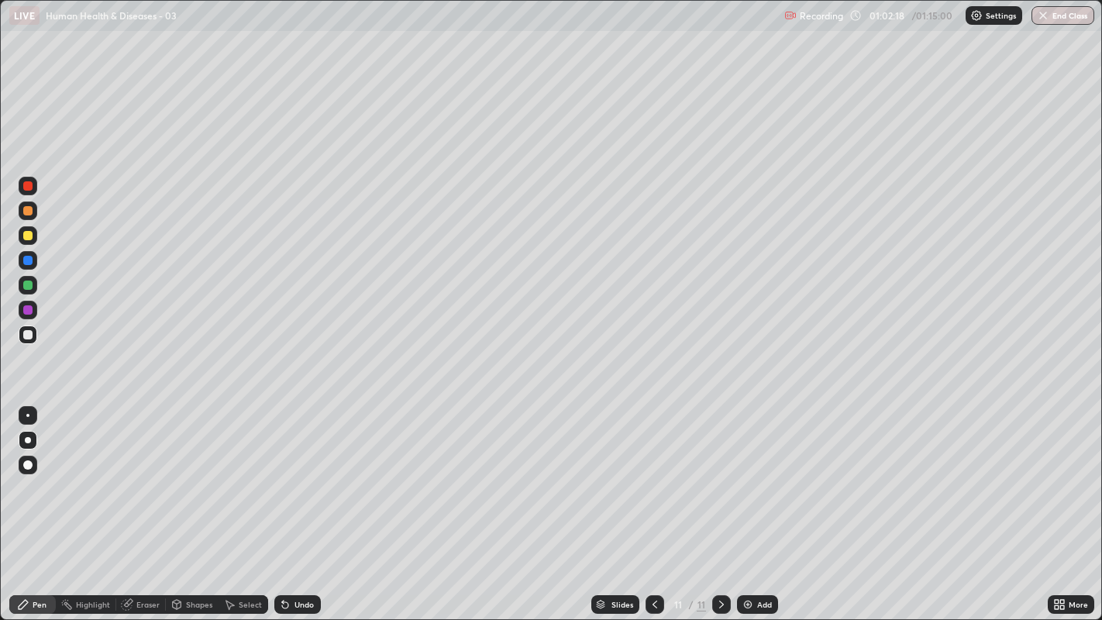
click at [36, 282] on div at bounding box center [28, 285] width 19 height 19
click at [25, 333] on div at bounding box center [27, 334] width 9 height 9
click at [295, 474] on div "Undo" at bounding box center [304, 605] width 19 height 8
click at [300, 474] on div "Undo" at bounding box center [304, 605] width 19 height 8
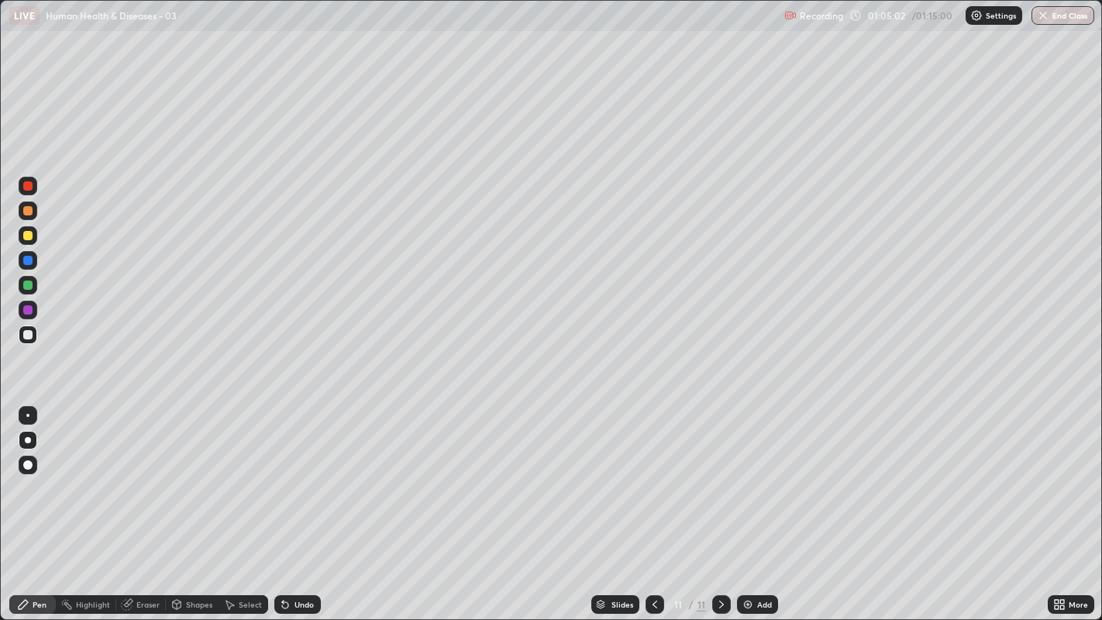
click at [29, 335] on div at bounding box center [27, 334] width 9 height 9
click at [23, 238] on div at bounding box center [27, 235] width 9 height 9
click at [27, 286] on div at bounding box center [27, 285] width 9 height 9
click at [751, 474] on img at bounding box center [748, 604] width 12 height 12
click at [28, 333] on div at bounding box center [27, 334] width 9 height 9
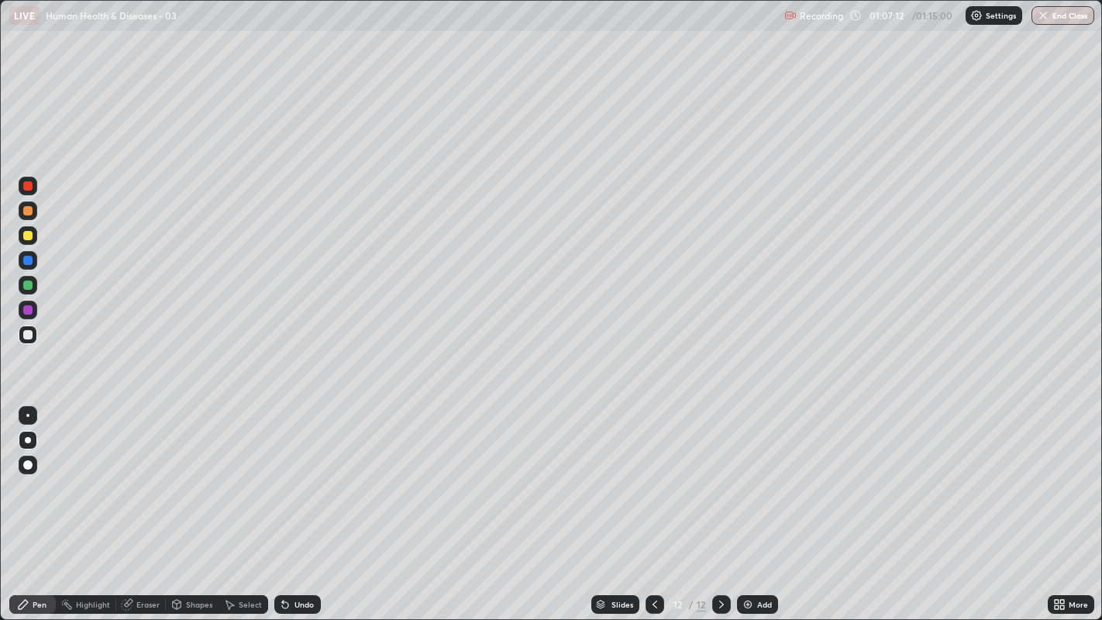
click at [27, 236] on div at bounding box center [27, 235] width 9 height 9
click at [24, 311] on div at bounding box center [27, 309] width 9 height 9
click at [29, 334] on div at bounding box center [27, 334] width 9 height 9
click at [1056, 474] on icon at bounding box center [1057, 602] width 4 height 4
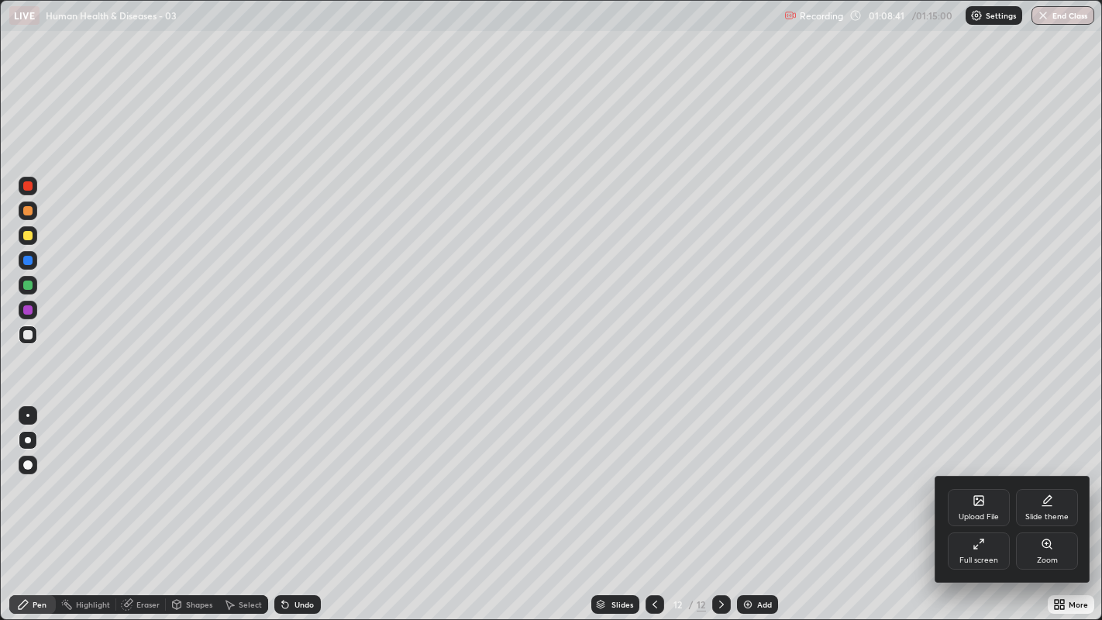
click at [961, 474] on div "Full screen" at bounding box center [979, 551] width 62 height 37
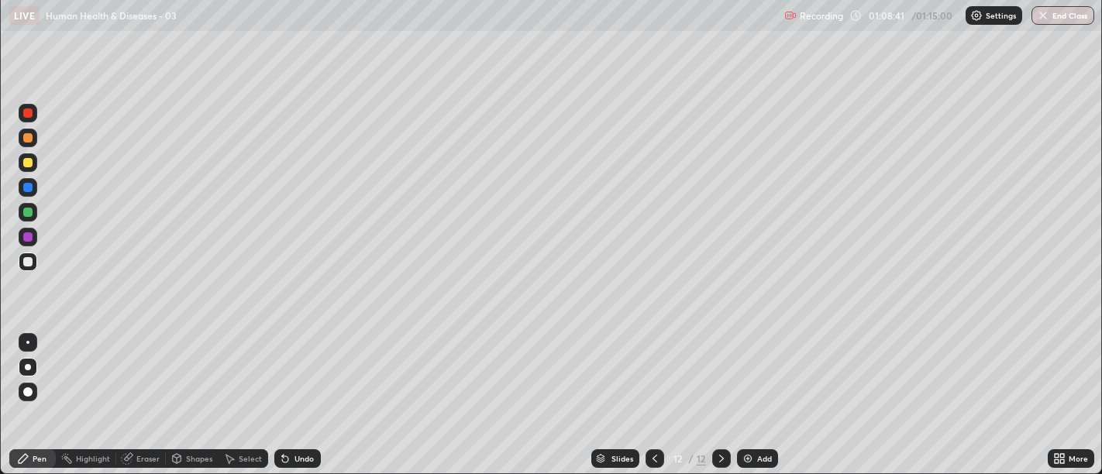
scroll to position [77039, 76411]
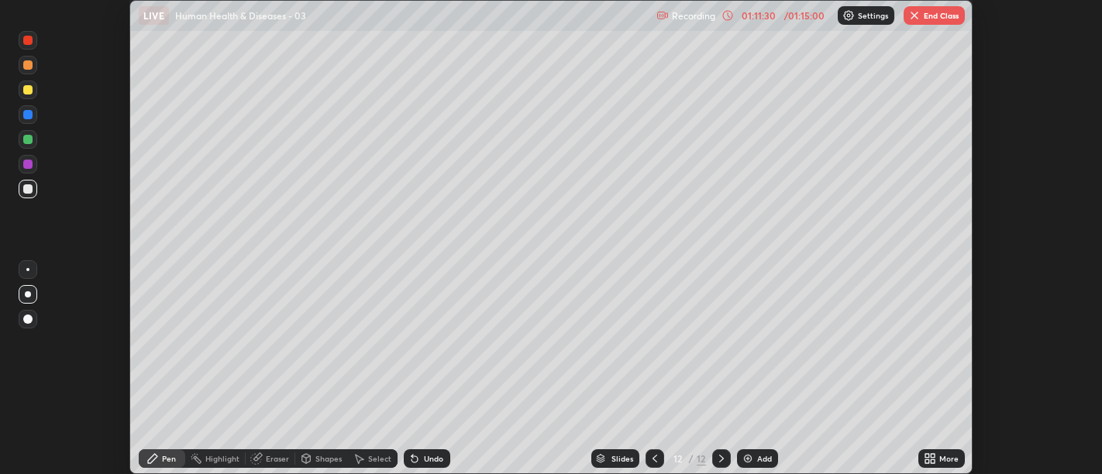
click at [917, 14] on img "button" at bounding box center [914, 15] width 12 height 12
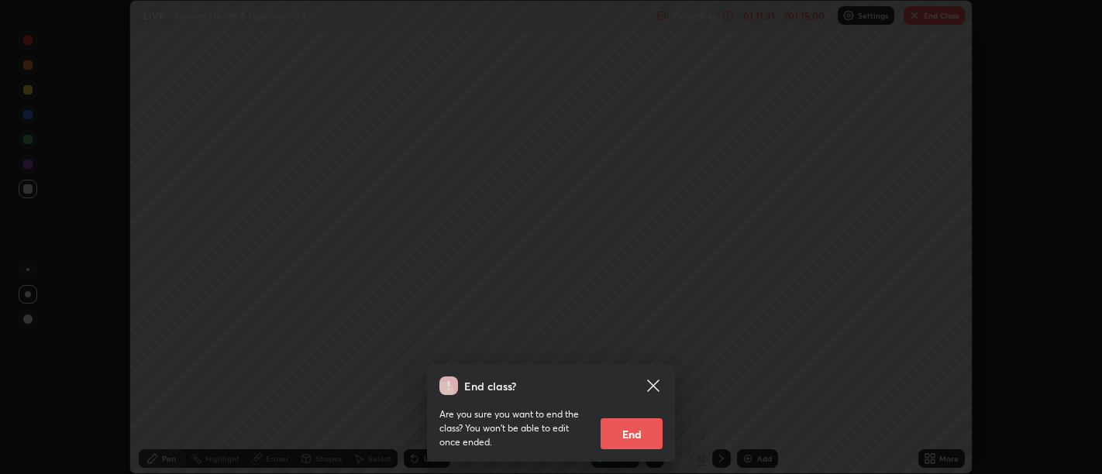
click at [619, 437] on button "End" at bounding box center [632, 434] width 62 height 31
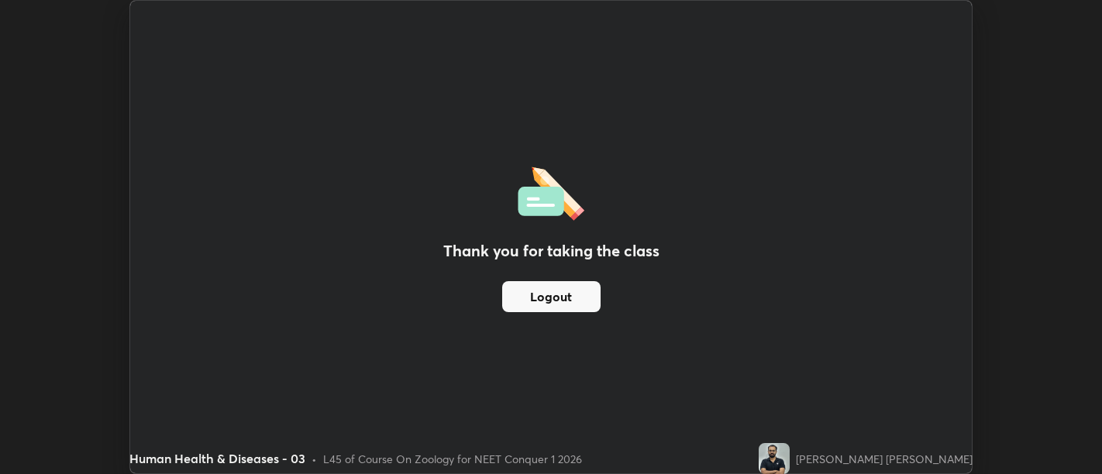
click at [566, 297] on button "Logout" at bounding box center [551, 296] width 98 height 31
click at [560, 296] on button "Logout" at bounding box center [551, 296] width 98 height 31
